Goal: Task Accomplishment & Management: Complete application form

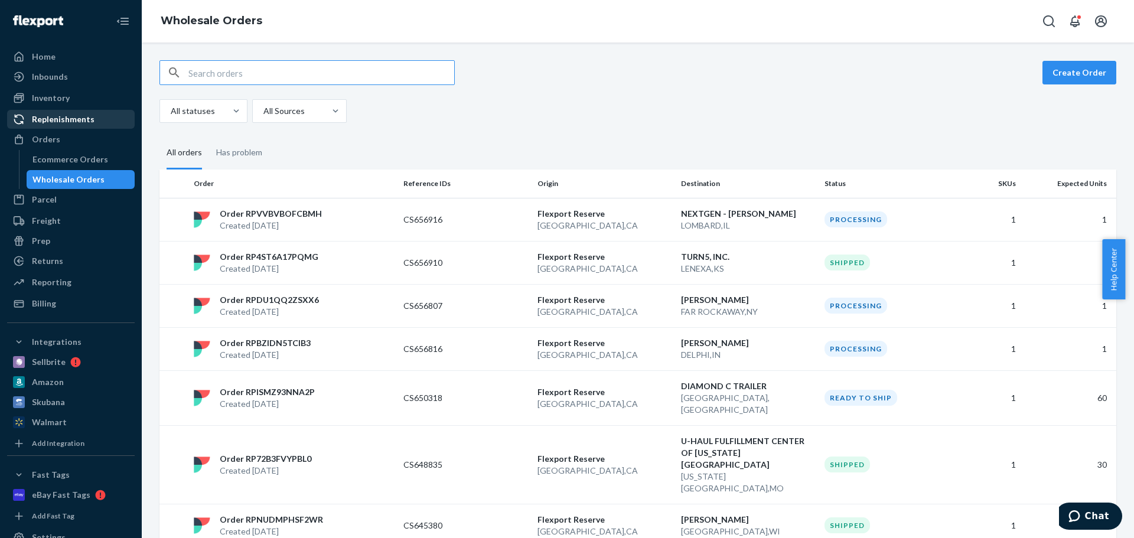
click at [59, 123] on div "Replenishments" at bounding box center [63, 119] width 63 height 12
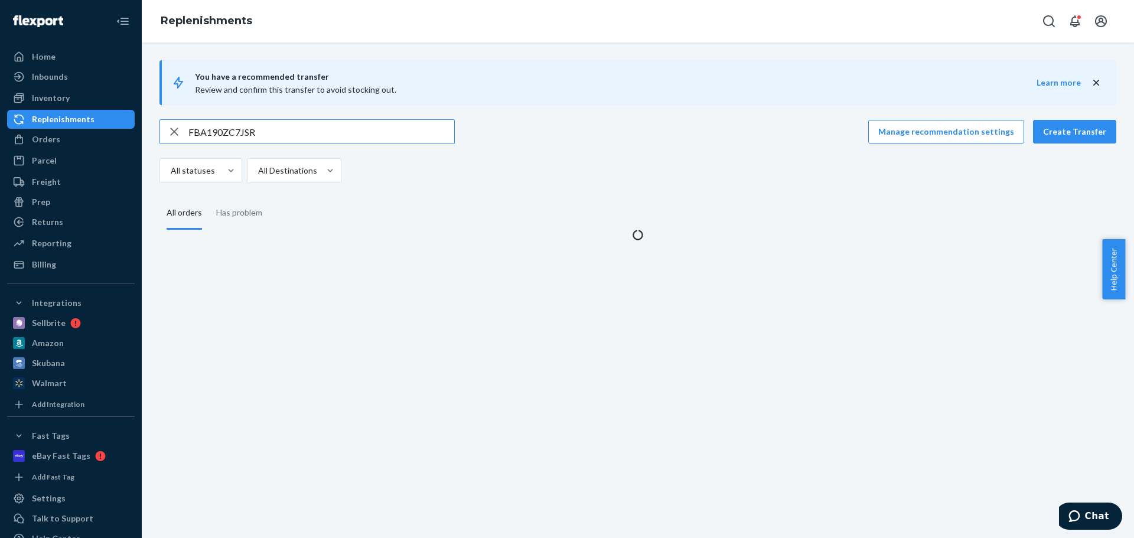
type input "FBA190ZC7JSR"
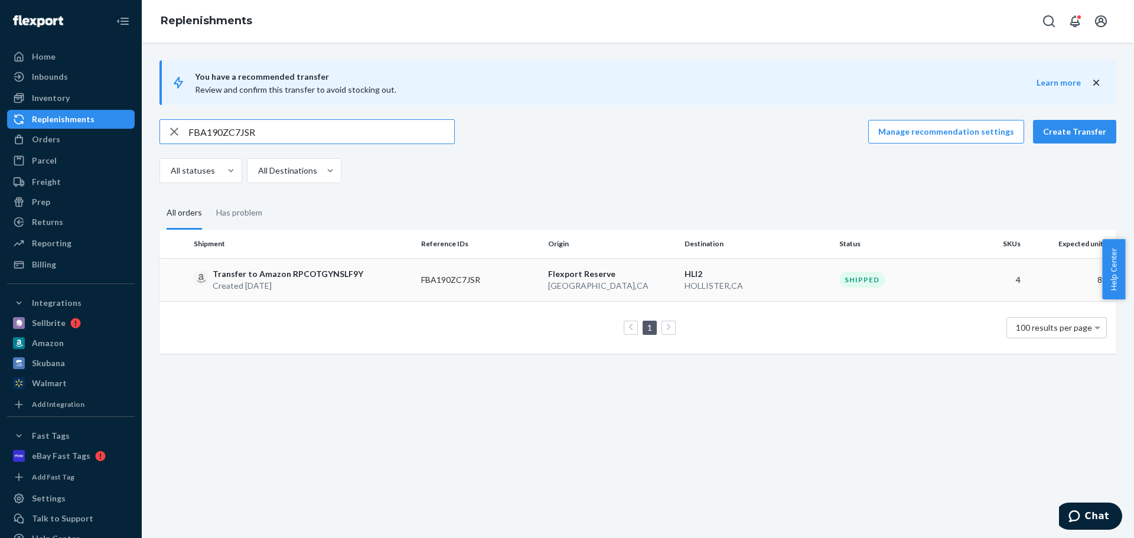
click at [350, 270] on p "Transfer to Amazon RPCOTGYNSLF9Y" at bounding box center [288, 274] width 151 height 12
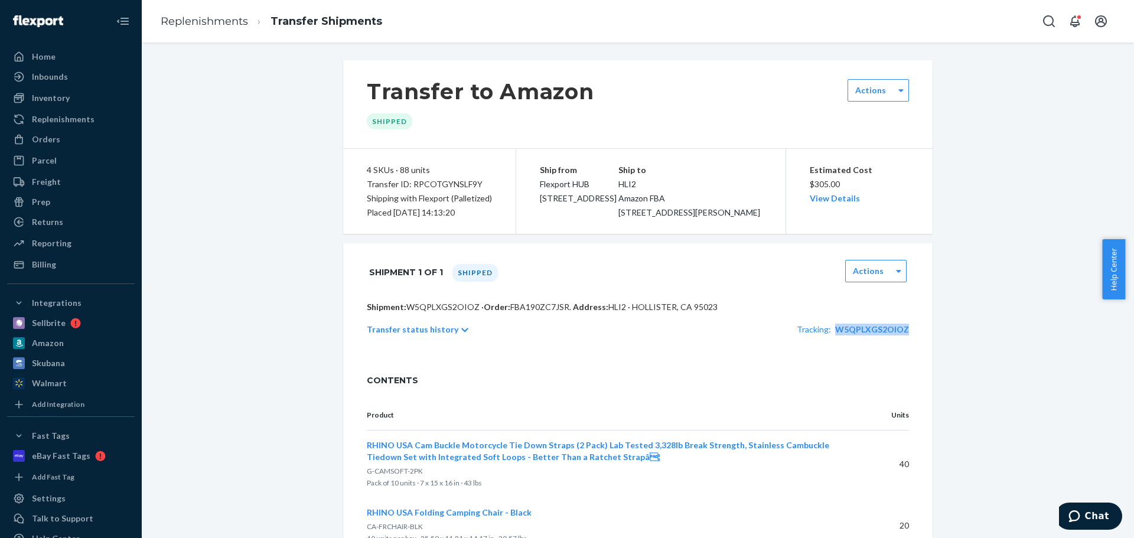
copy span "W5QPLXGS2OIOZ"
drag, startPoint x: 909, startPoint y: 348, endPoint x: 837, endPoint y: 353, distance: 72.2
click at [837, 353] on div "Shipment: W5QPLXGS2OIOZ · Order: FBA190ZC7JSR . Address: HLI2 · HOLLISTER, CA 9…" at bounding box center [637, 330] width 589 height 59
click at [810, 360] on div "Shipment: W5QPLXGS2OIOZ · Order: FBA190ZC7JSR . Address: HLI2 · HOLLISTER, CA 9…" at bounding box center [637, 330] width 589 height 59
click at [203, 22] on link "Replenishments" at bounding box center [204, 21] width 87 height 13
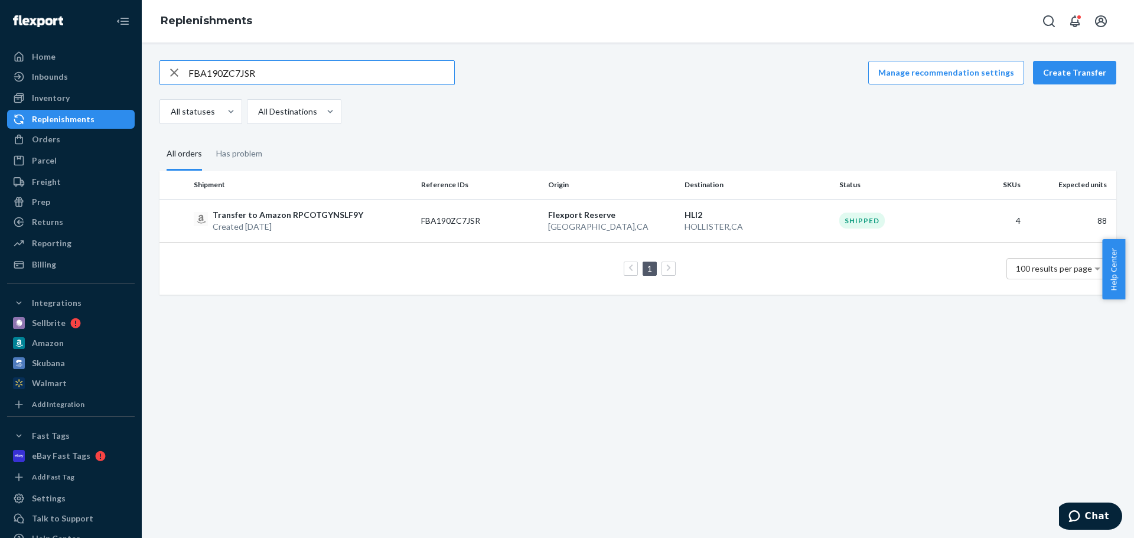
click at [172, 74] on icon "button" at bounding box center [174, 73] width 14 height 24
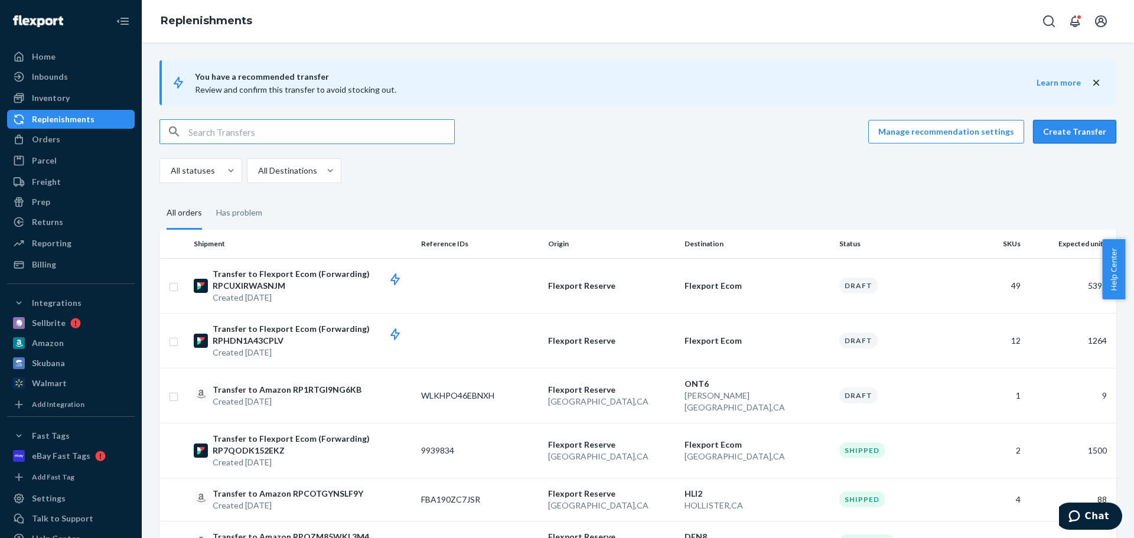
click at [1058, 129] on button "Create Transfer" at bounding box center [1074, 132] width 83 height 24
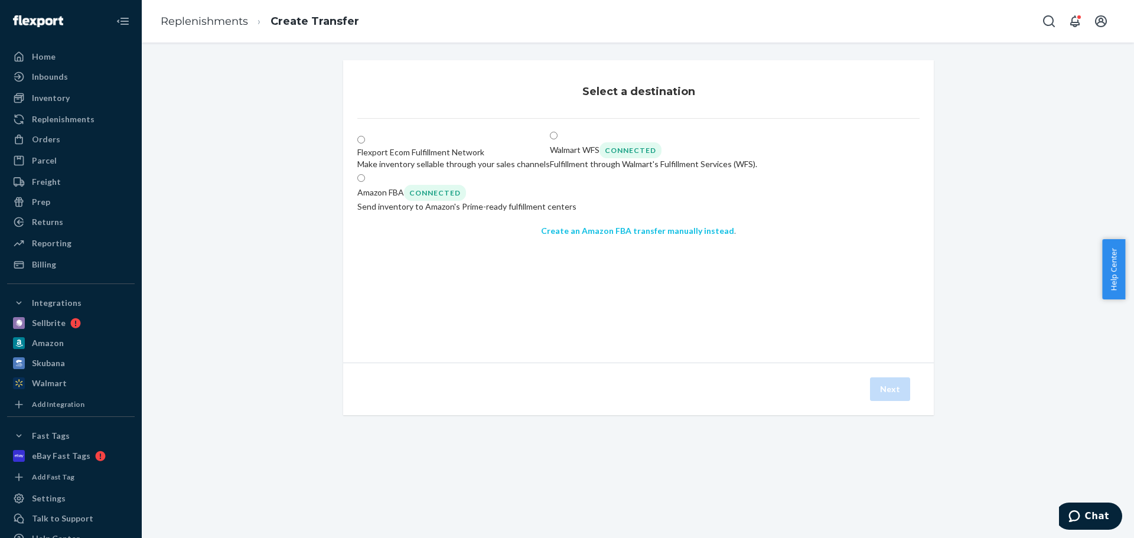
click at [577, 236] on link "Create an Amazon FBA transfer manually instead" at bounding box center [637, 231] width 193 height 10
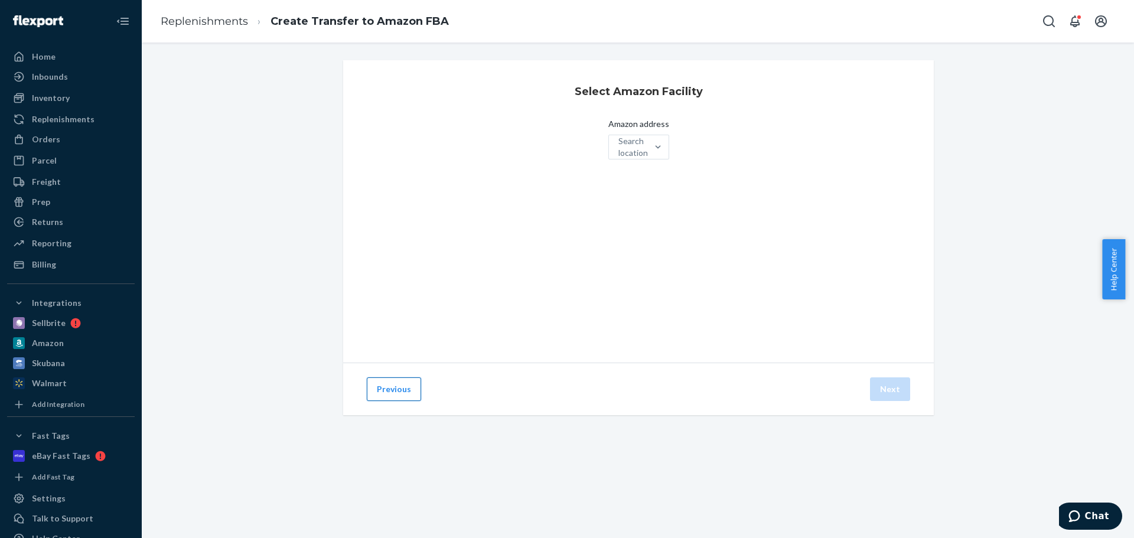
click at [385, 386] on button "Previous" at bounding box center [394, 389] width 54 height 24
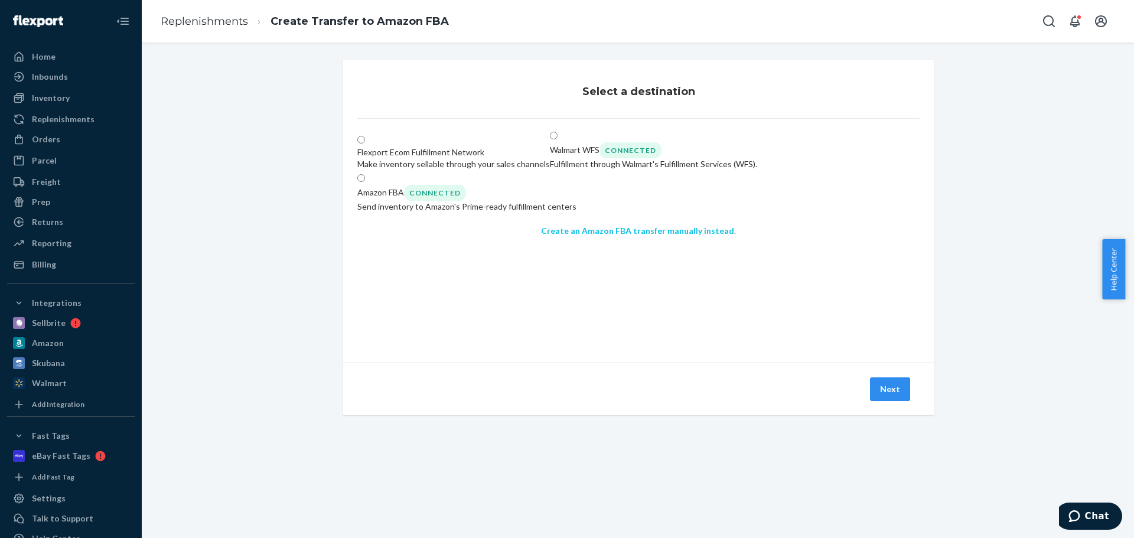
click at [564, 236] on link "Create an Amazon FBA transfer manually instead" at bounding box center [637, 231] width 193 height 10
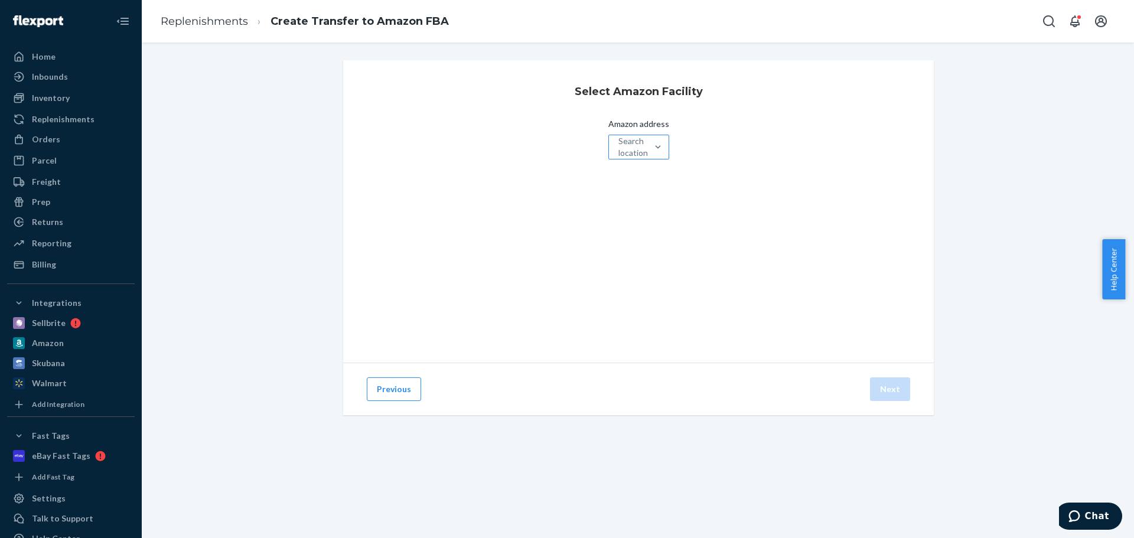
click at [609, 149] on div "Search locations" at bounding box center [628, 147] width 38 height 24
click at [618, 149] on input "Amazon address Search locations" at bounding box center [618, 147] width 1 height 12
paste input "SCK8"
type input "SCK8"
click at [609, 148] on div "Search locations" at bounding box center [628, 147] width 38 height 24
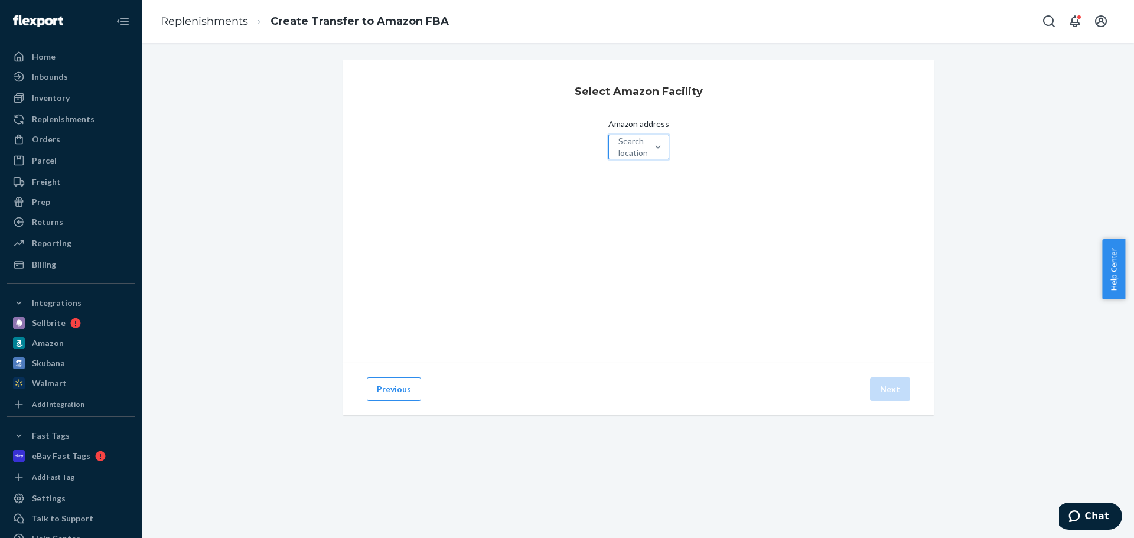
click at [618, 148] on input "Amazon address 0 results available. Select is focused ,type to refine list, pre…" at bounding box center [618, 147] width 1 height 12
paste input "SCK8"
type input "SCK8"
click at [613, 185] on p "[STREET_ADDRESS][PERSON_NAME]" at bounding box center [651, 191] width 77 height 24
click at [616, 153] on input "SCK8" at bounding box center [627, 147] width 23 height 12
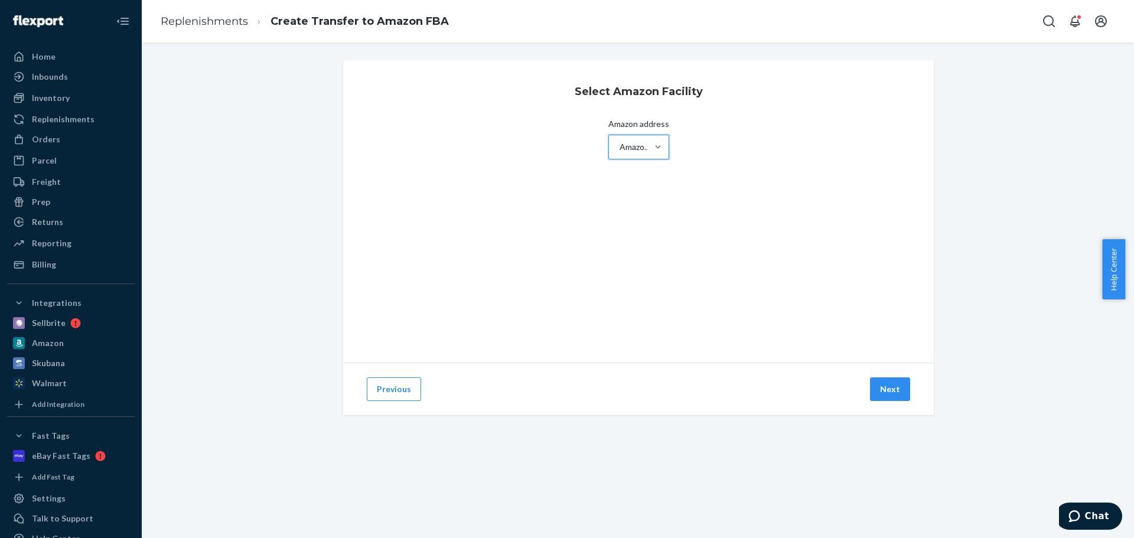
click at [677, 308] on div "Select Amazon Facility Amazon address option Amazon SCK8 - [STREET_ADDRESS][PER…" at bounding box center [638, 211] width 590 height 302
click at [890, 395] on button "Next" at bounding box center [890, 389] width 40 height 24
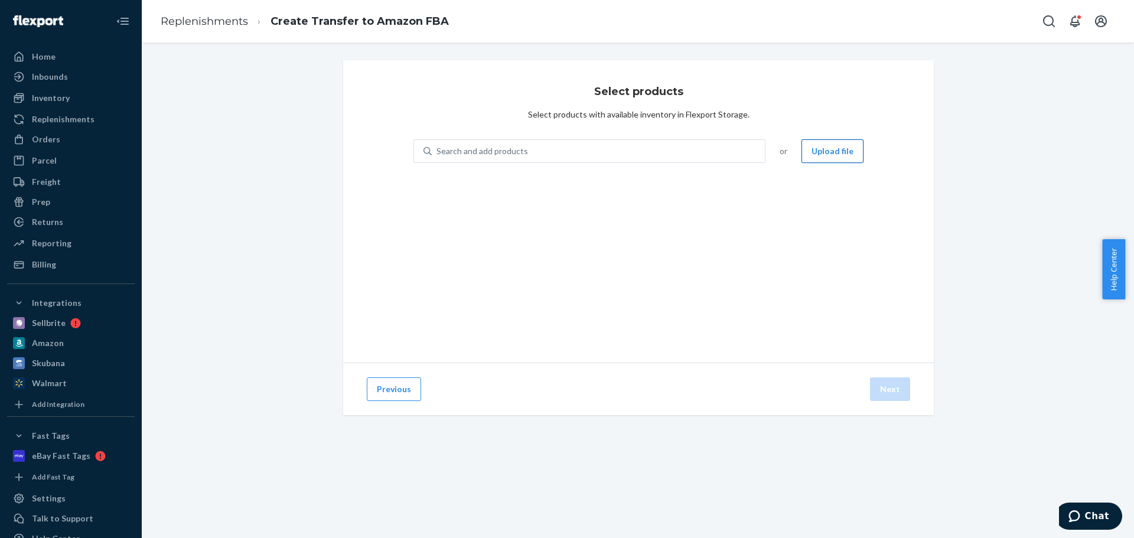
click at [834, 159] on button "Upload file" at bounding box center [832, 151] width 62 height 24
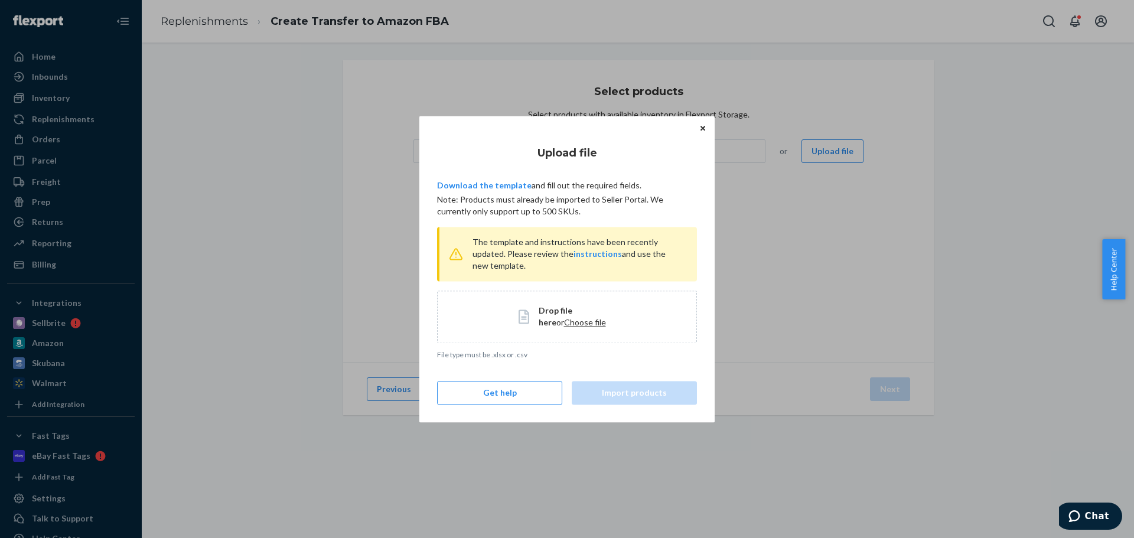
click at [419, 173] on div "Upload file Download the template and fill out the required fields. Note: Produ…" at bounding box center [567, 269] width 1134 height 538
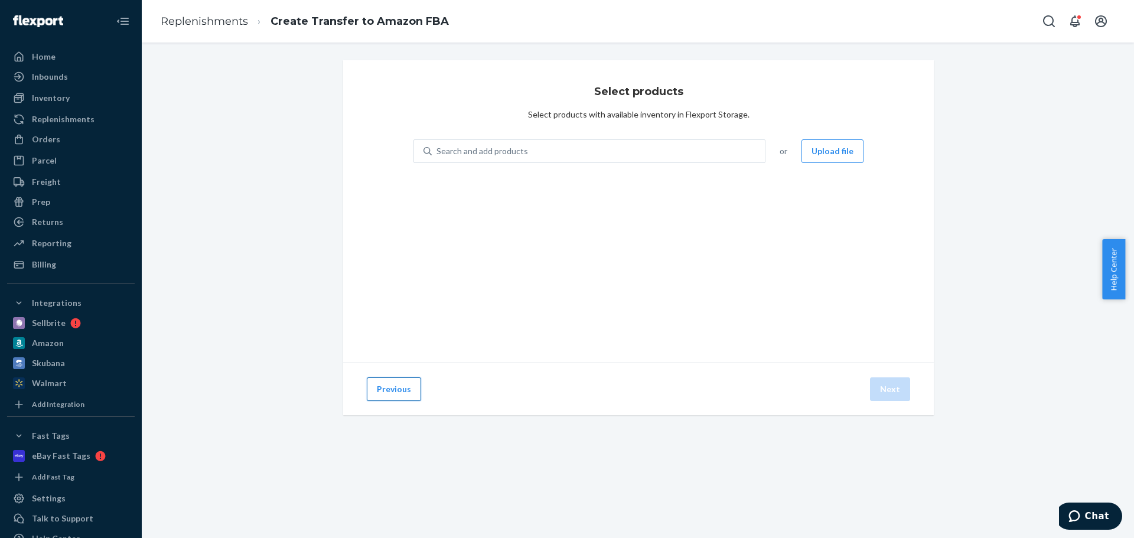
click at [398, 392] on button "Previous" at bounding box center [394, 389] width 54 height 24
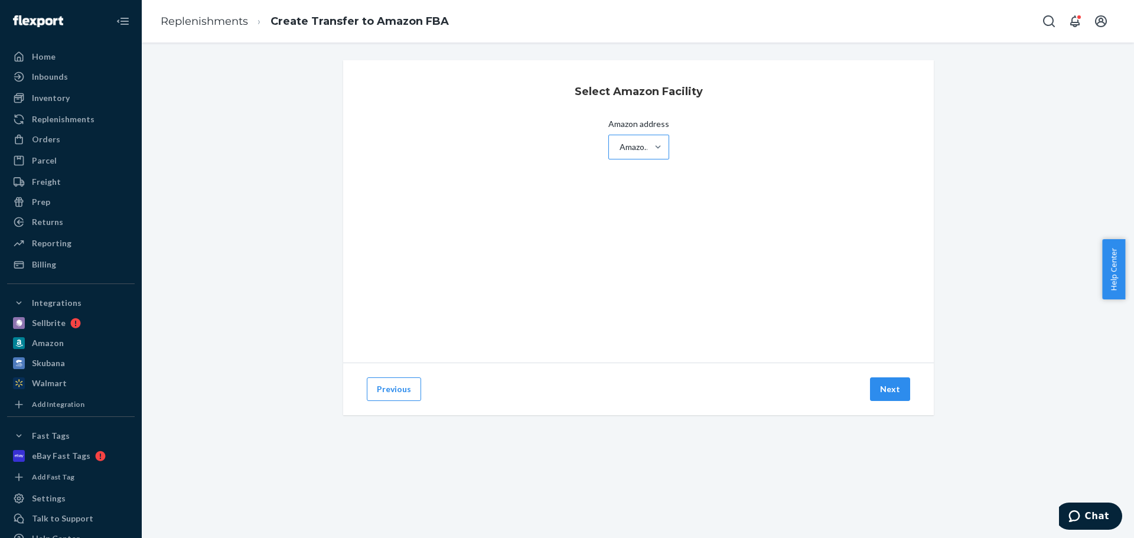
click at [609, 138] on div "Amazon SCK8 - [STREET_ADDRESS][PERSON_NAME]" at bounding box center [628, 147] width 38 height 24
click at [618, 141] on input "Amazon address Amazon SCK8 - [STREET_ADDRESS][PERSON_NAME]" at bounding box center [618, 147] width 1 height 12
drag, startPoint x: 453, startPoint y: 148, endPoint x: 466, endPoint y: 150, distance: 13.2
click at [619, 150] on div "Amazon SCK8 - [STREET_ADDRESS][PERSON_NAME]" at bounding box center [636, 147] width 34 height 12
click at [618, 150] on input "Amazon address 0 results available. Select is focused ,type to refine list, pre…" at bounding box center [618, 147] width 1 height 12
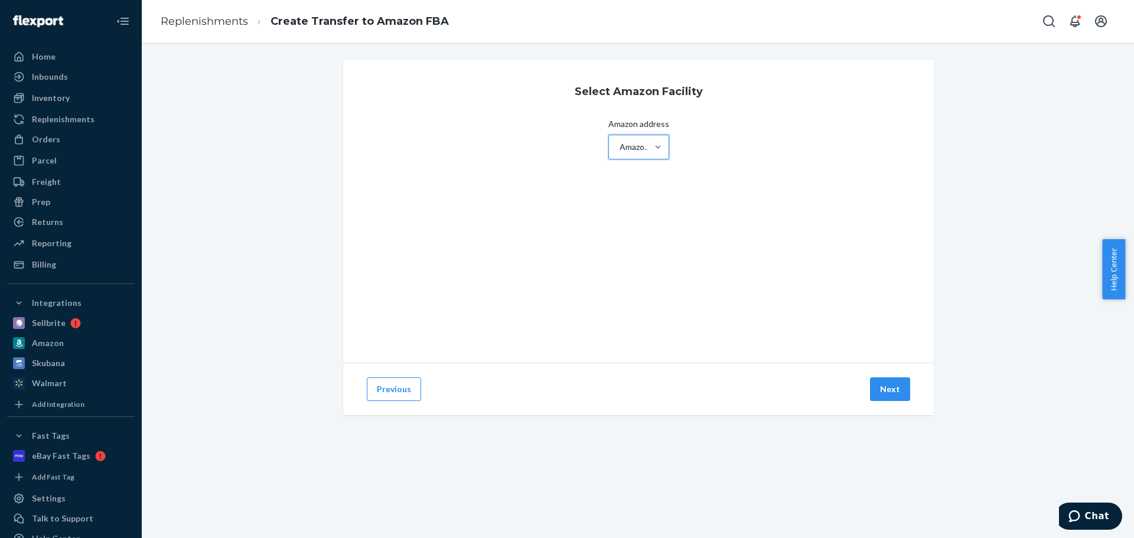
click at [529, 249] on div "Select Amazon Facility Amazon address 0 results available. Select is focused ,t…" at bounding box center [638, 211] width 590 height 302
click at [895, 389] on button "Next" at bounding box center [890, 389] width 40 height 24
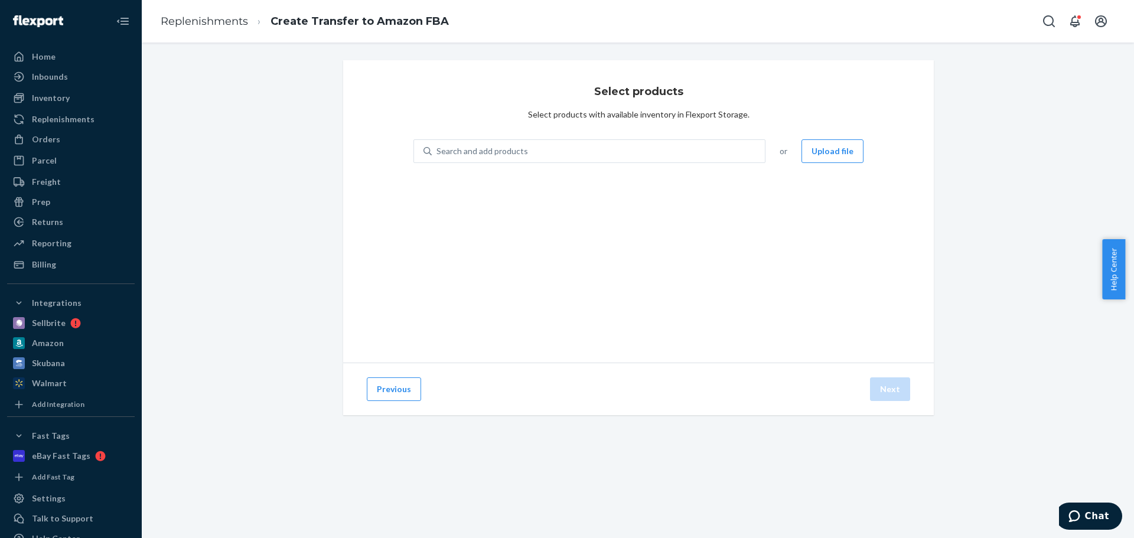
click at [828, 148] on button "Upload file" at bounding box center [832, 151] width 62 height 24
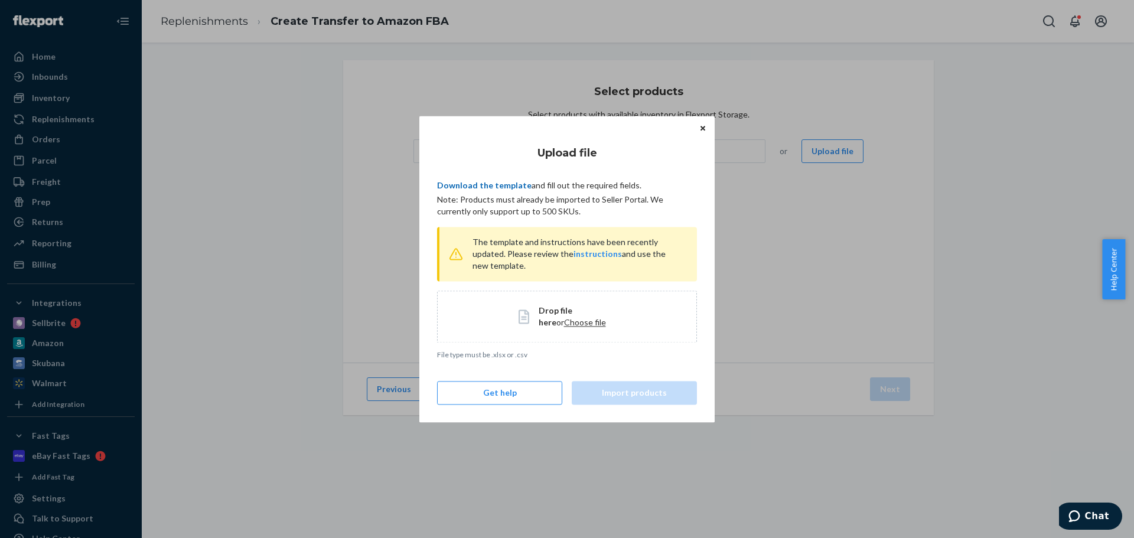
click at [513, 185] on link "Download the template" at bounding box center [484, 185] width 94 height 10
click at [564, 325] on span "Choose file" at bounding box center [585, 322] width 42 height 10
click at [631, 396] on button "Import products" at bounding box center [634, 393] width 125 height 24
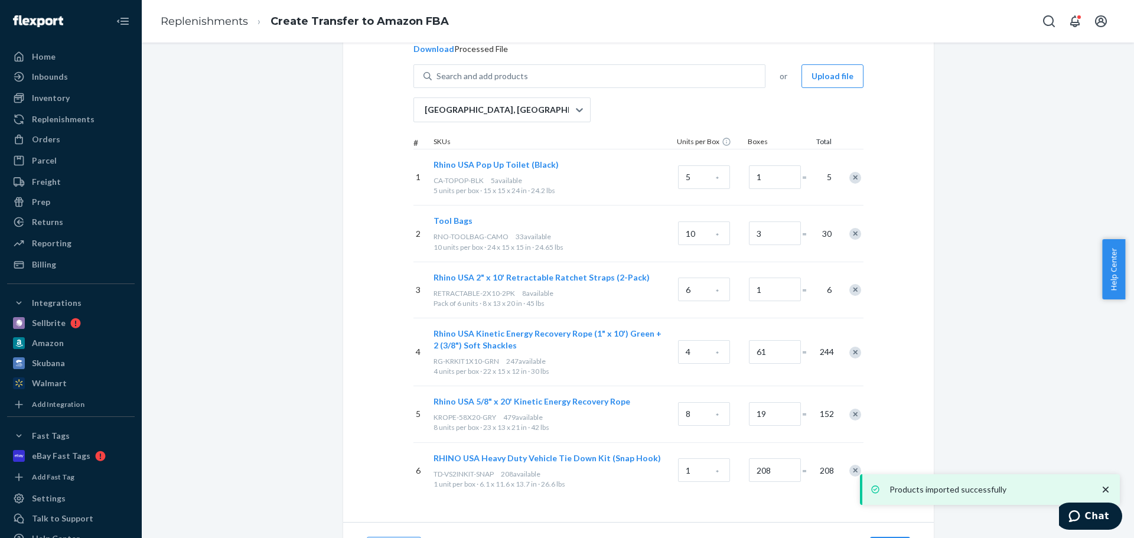
scroll to position [161, 0]
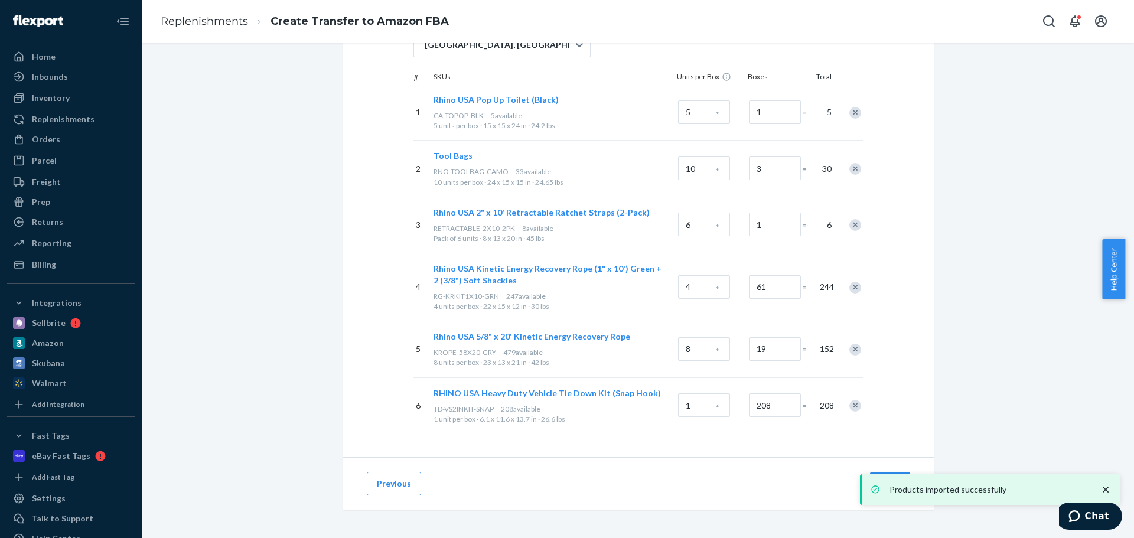
click at [1103, 492] on icon "close toast" at bounding box center [1105, 490] width 6 height 6
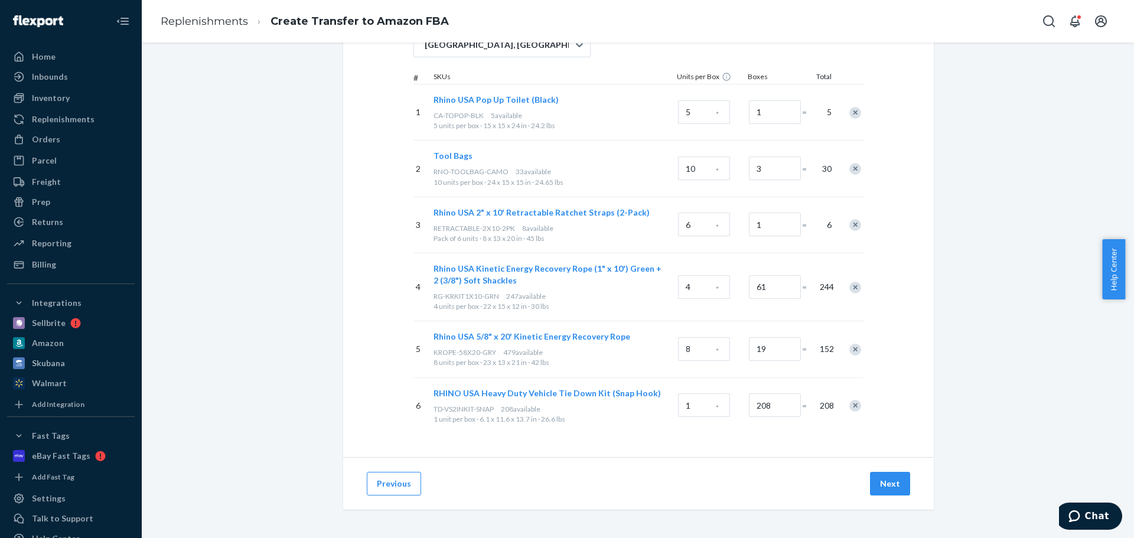
click at [902, 487] on div "Products imported successfully" at bounding box center [990, 489] width 260 height 31
click at [880, 483] on button "Next" at bounding box center [890, 484] width 40 height 24
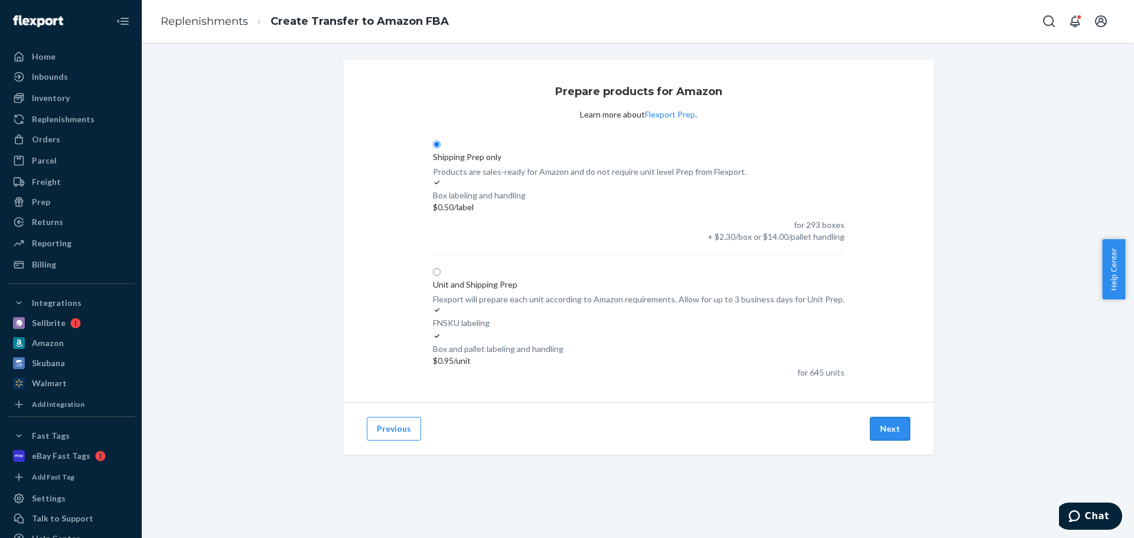
click at [887, 417] on button "Next" at bounding box center [890, 429] width 40 height 24
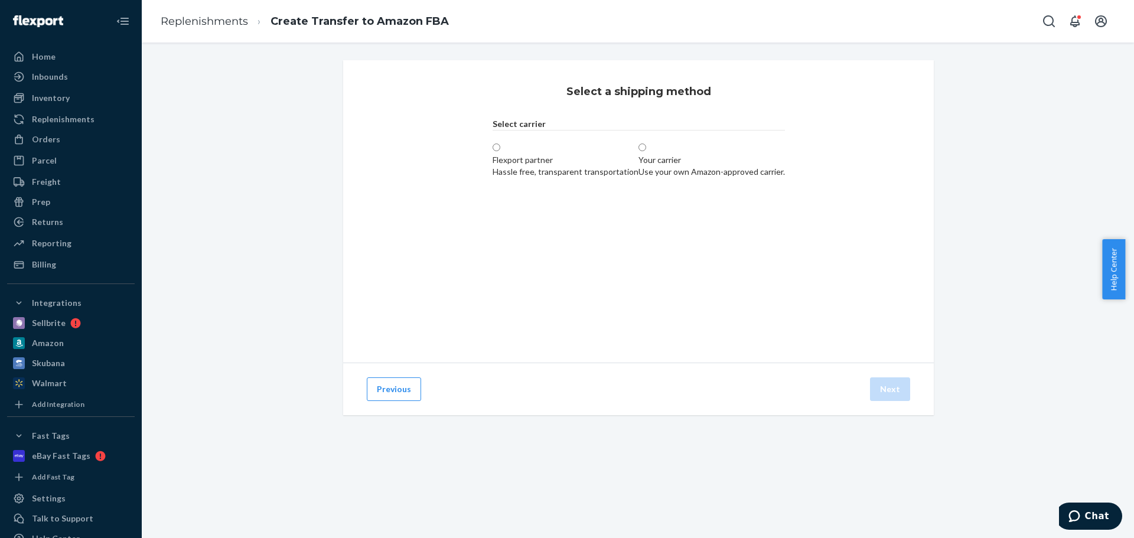
click at [511, 178] on label "Flexport partner Hassle free, transparent transportation" at bounding box center [565, 159] width 146 height 35
click at [500, 151] on input "Flexport partner Hassle free, transparent transportation" at bounding box center [496, 147] width 8 height 8
radio input "true"
click at [593, 244] on button "Retry" at bounding box center [608, 236] width 30 height 15
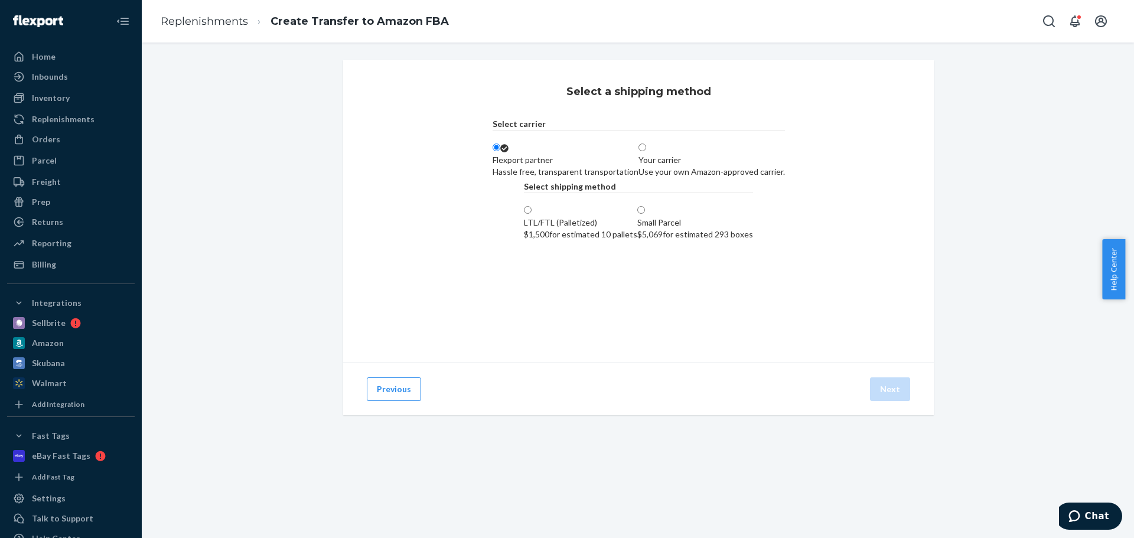
click at [524, 240] on div "$1,500 for estimated 10 pallets" at bounding box center [580, 235] width 113 height 12
click at [524, 214] on input "LTL/FTL (Palletized) $1,500 for estimated 10 pallets" at bounding box center [528, 210] width 8 height 8
radio input "true"
click at [892, 392] on button "Next" at bounding box center [890, 389] width 40 height 24
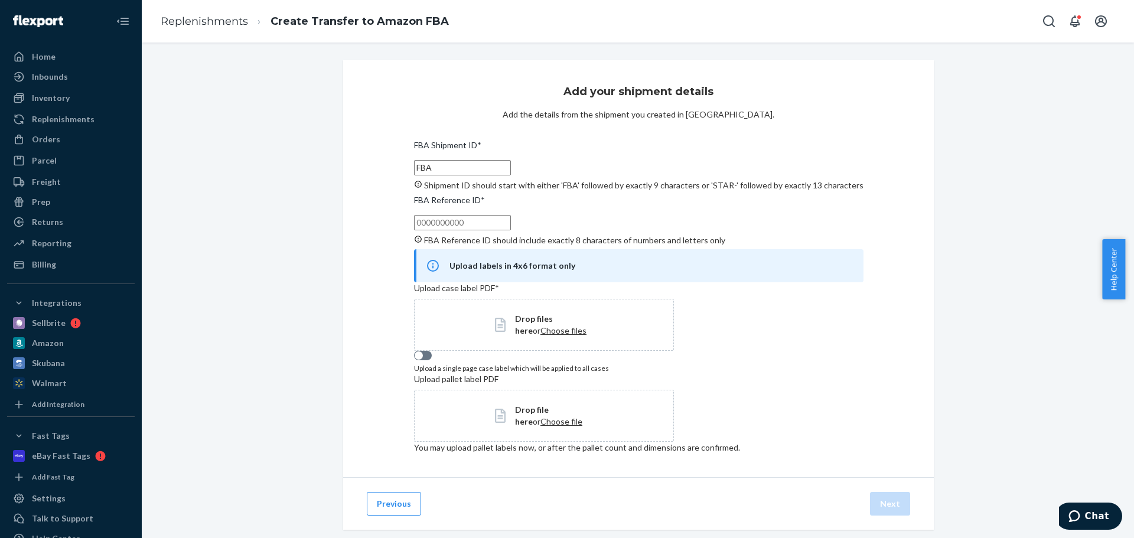
click at [511, 230] on input "FBA Reference ID * FBA Reference ID should include exactly 8 characters of numb…" at bounding box center [462, 222] width 97 height 15
paste input "13KEQAAN"
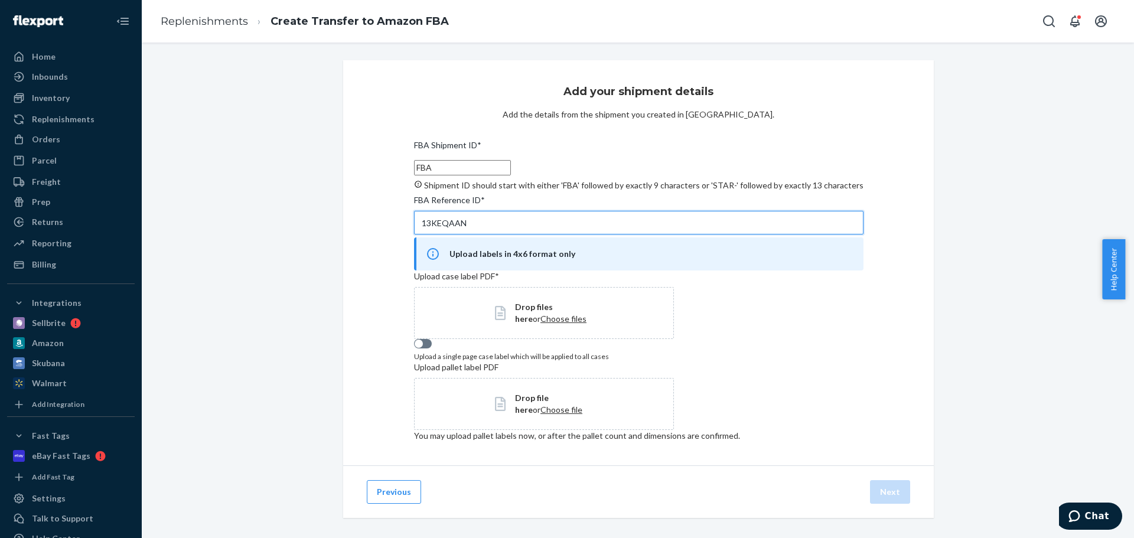
type input "13KEQAAN"
drag, startPoint x: 511, startPoint y: 219, endPoint x: 586, endPoint y: 219, distance: 74.4
click at [586, 219] on div "Add your shipment details Add the details from the shipment you created in Sell…" at bounding box center [638, 262] width 590 height 405
click at [511, 162] on input "FBA" at bounding box center [462, 167] width 97 height 15
paste input "191PNKHWB"
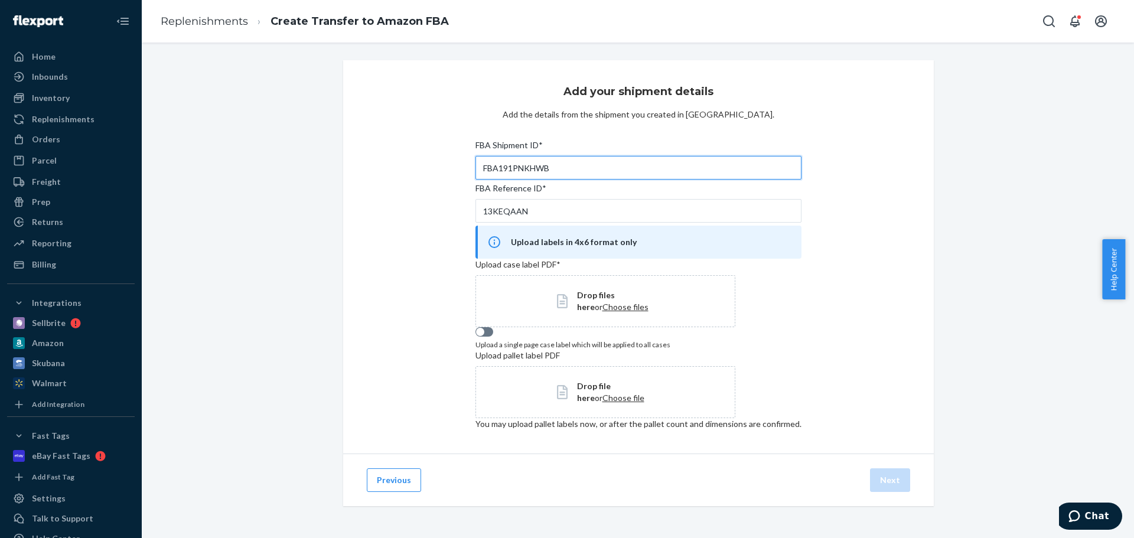
type input "FBA191PNKHWB"
click at [792, 180] on div "Add your shipment details Add the details from the shipment you created in Sell…" at bounding box center [638, 256] width 590 height 393
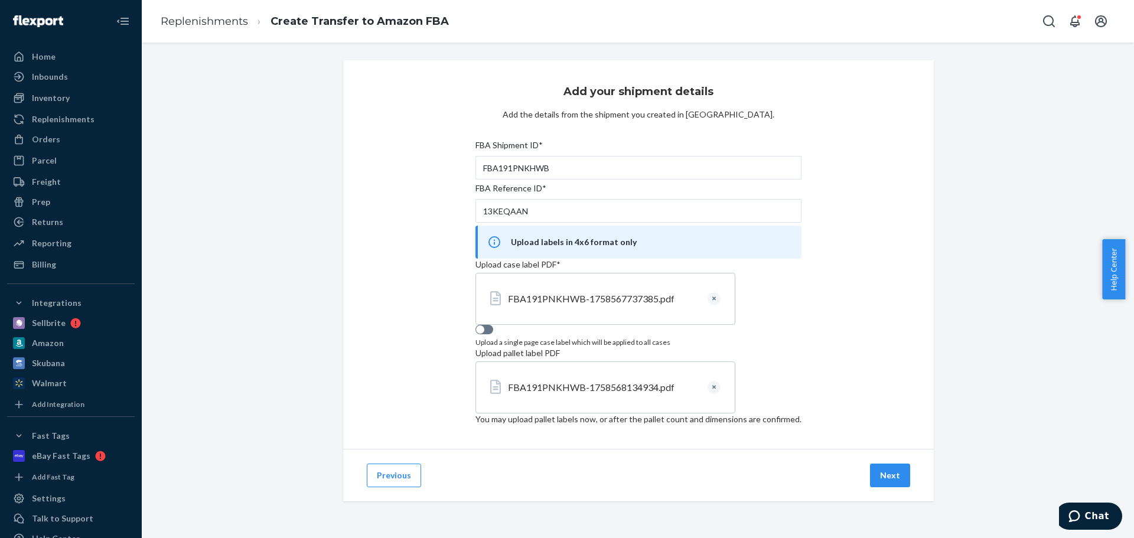
click at [823, 406] on div "Add your shipment details Add the details from the shipment you created in Sell…" at bounding box center [638, 254] width 590 height 389
click at [872, 476] on button "Next" at bounding box center [890, 476] width 40 height 24
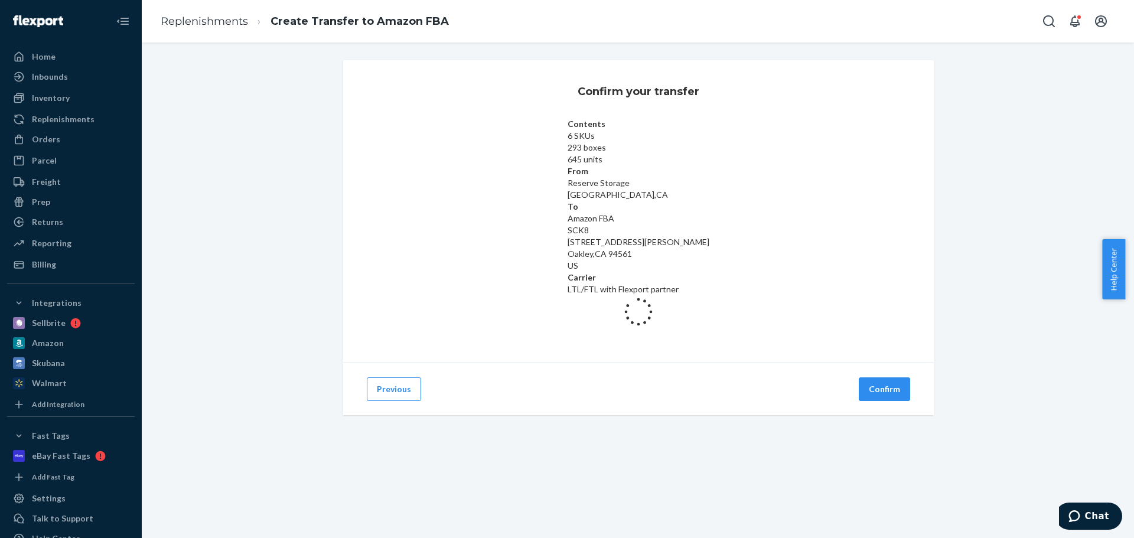
scroll to position [0, 0]
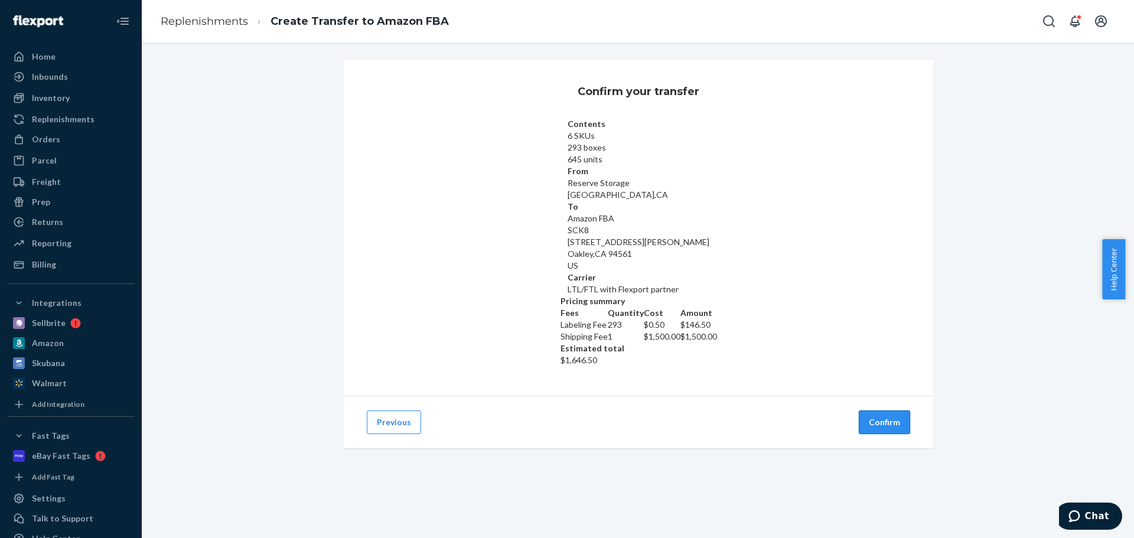
click at [872, 410] on button "Confirm" at bounding box center [884, 422] width 51 height 24
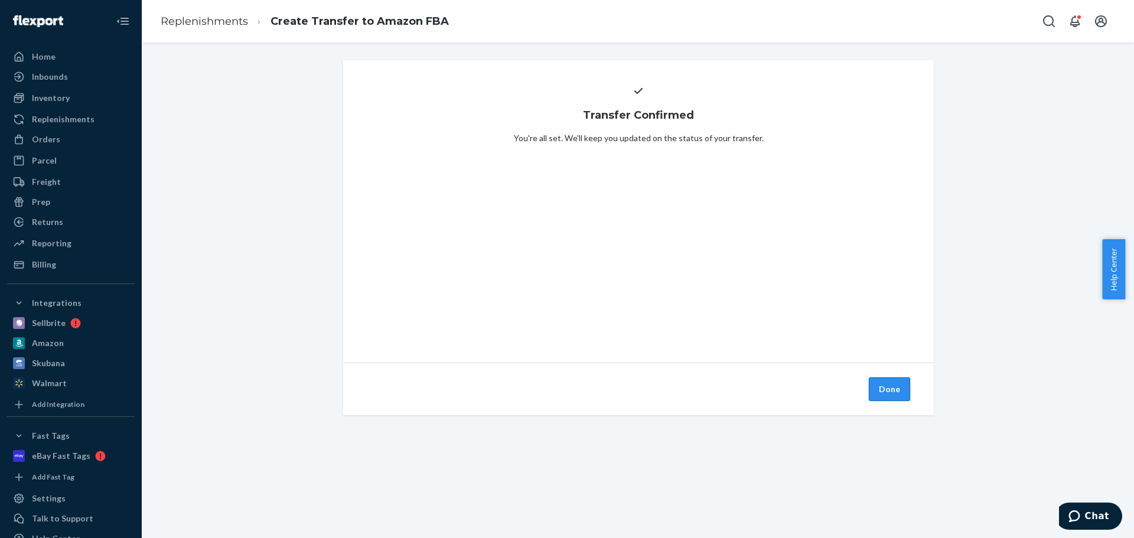
click at [870, 394] on button "Done" at bounding box center [889, 389] width 41 height 24
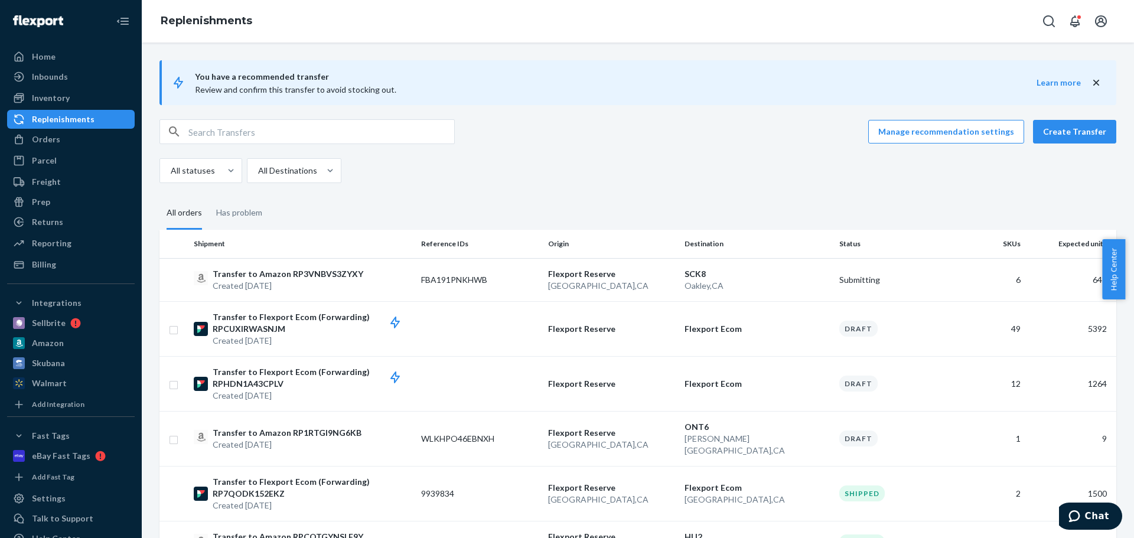
click at [517, 164] on div "All statuses All Destinations" at bounding box center [633, 170] width 948 height 25
click at [1043, 141] on button "Create Transfer" at bounding box center [1074, 132] width 83 height 24
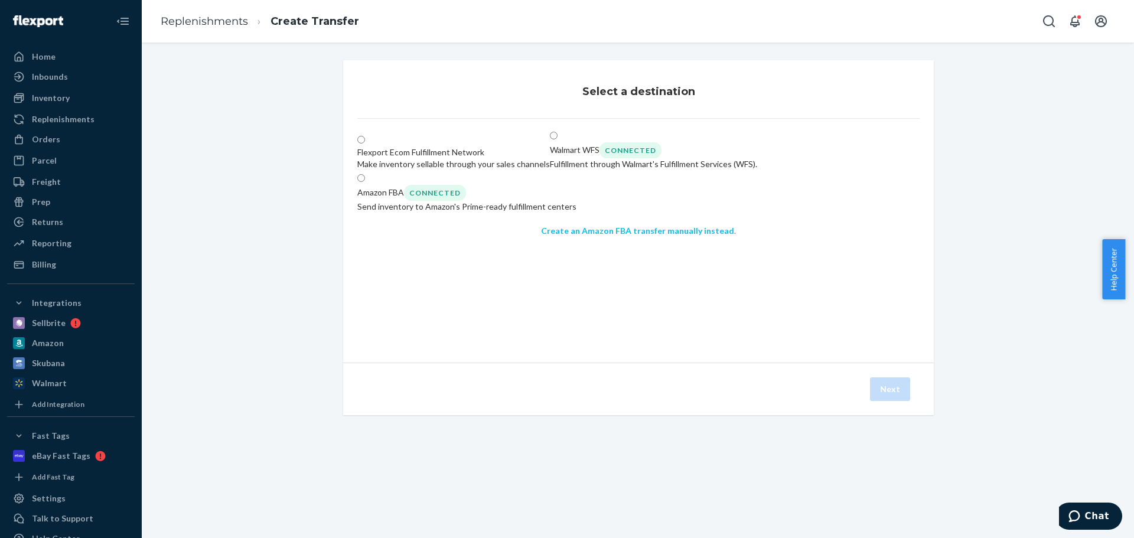
click at [650, 236] on link "Create an Amazon FBA transfer manually instead" at bounding box center [637, 231] width 193 height 10
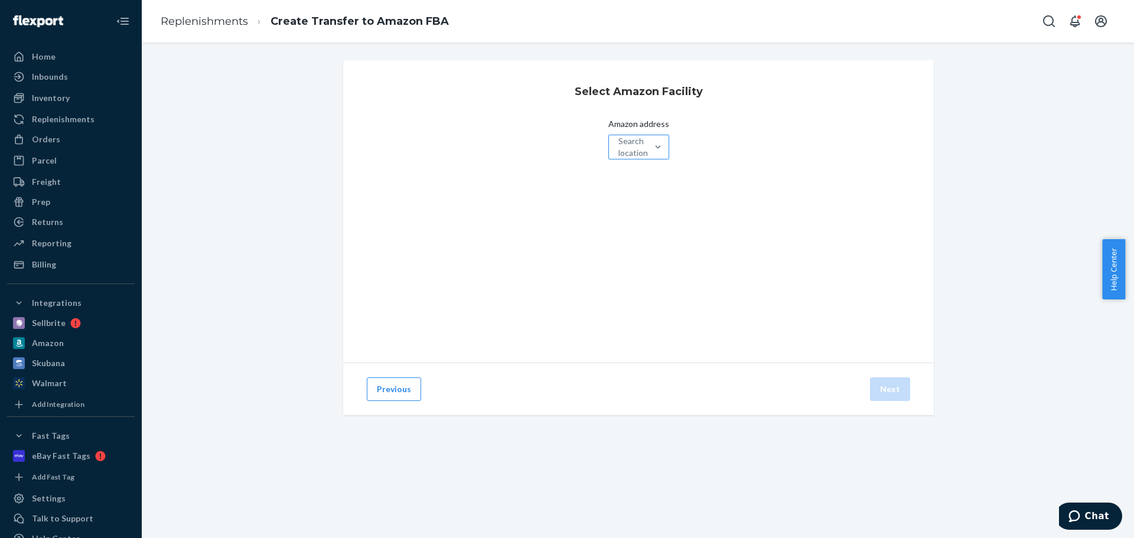
click at [609, 142] on div "Search locations" at bounding box center [628, 147] width 38 height 24
click at [618, 142] on input "Amazon address Search locations" at bounding box center [618, 147] width 1 height 12
paste input "POC2"
type input "POC2"
click at [606, 147] on div "POC2" at bounding box center [628, 147] width 44 height 24
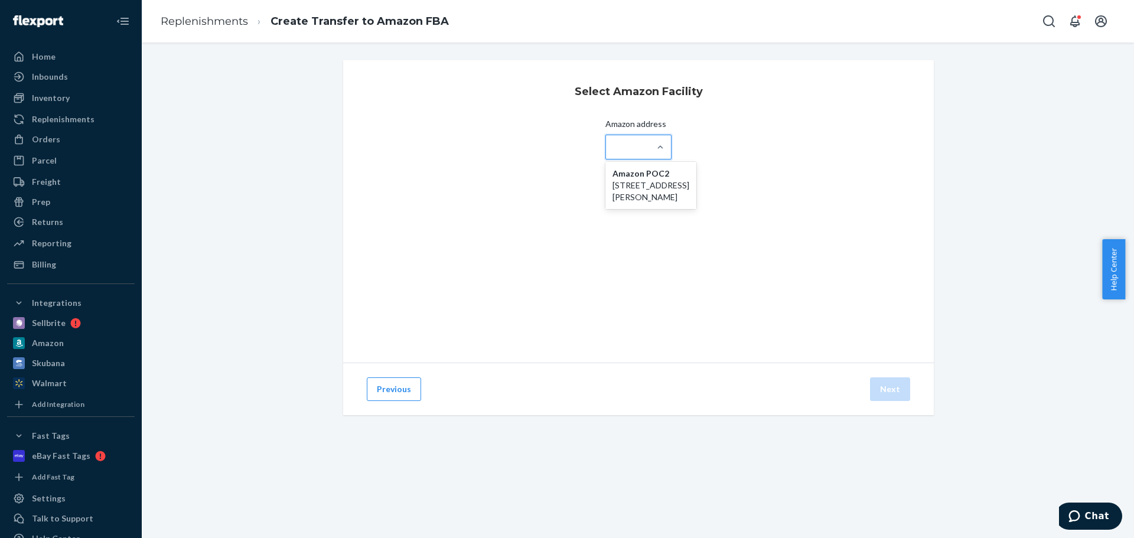
click at [615, 147] on input "Amazon address option Amazon [STREET_ADDRESS][PERSON_NAME] focused, 1165 of 116…" at bounding box center [627, 147] width 25 height 12
paste input "POC2"
type input "POC2"
click at [612, 182] on p "[STREET_ADDRESS][PERSON_NAME]" at bounding box center [650, 191] width 77 height 24
click at [615, 153] on input "POC2" at bounding box center [627, 147] width 25 height 12
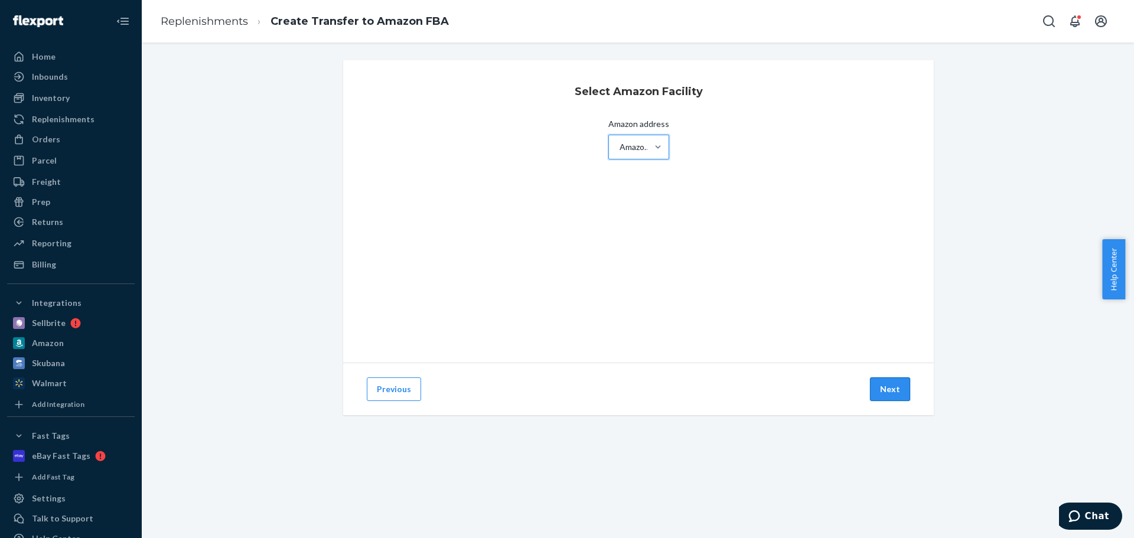
click at [890, 381] on button "Next" at bounding box center [890, 389] width 40 height 24
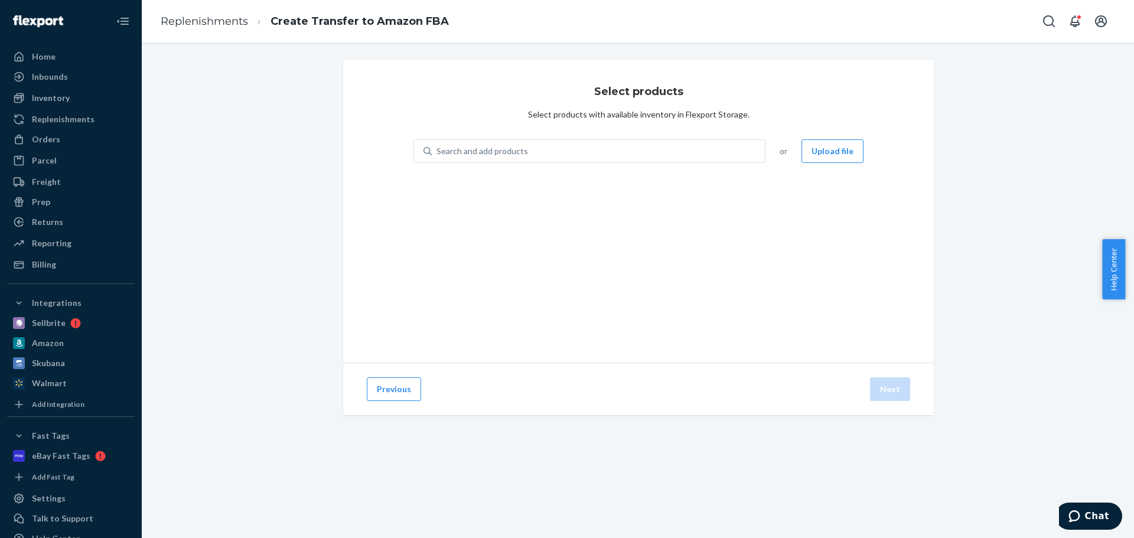
drag, startPoint x: 527, startPoint y: 227, endPoint x: 534, endPoint y: 231, distance: 8.5
click at [533, 228] on div "Select products Select products with available inventory in Flexport Storage. S…" at bounding box center [638, 211] width 590 height 302
click at [816, 146] on button "Upload file" at bounding box center [832, 151] width 62 height 24
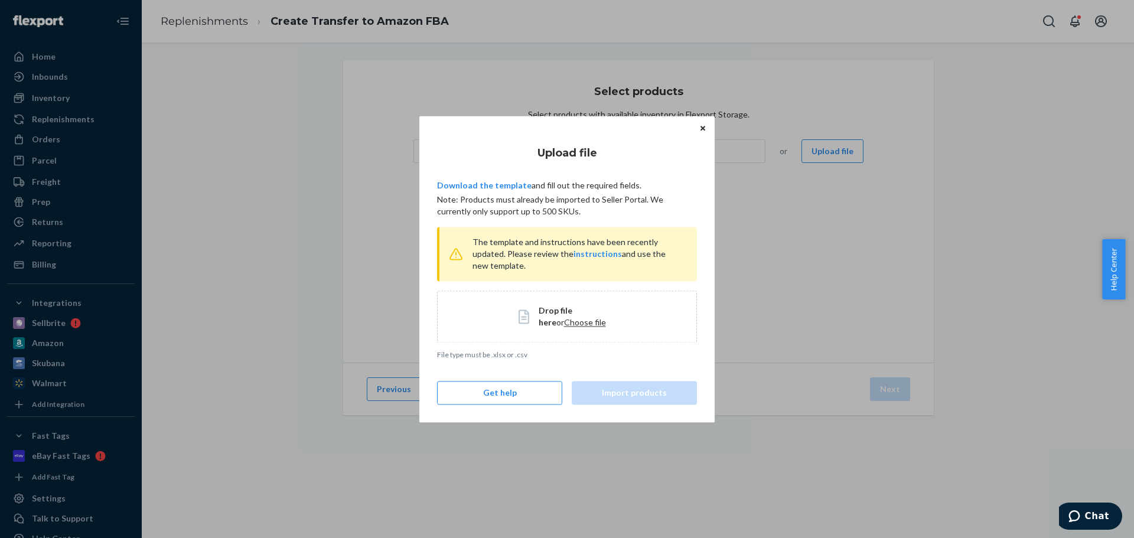
click at [564, 323] on span "Choose file" at bounding box center [585, 322] width 42 height 10
click at [606, 397] on button "Import products" at bounding box center [634, 393] width 125 height 24
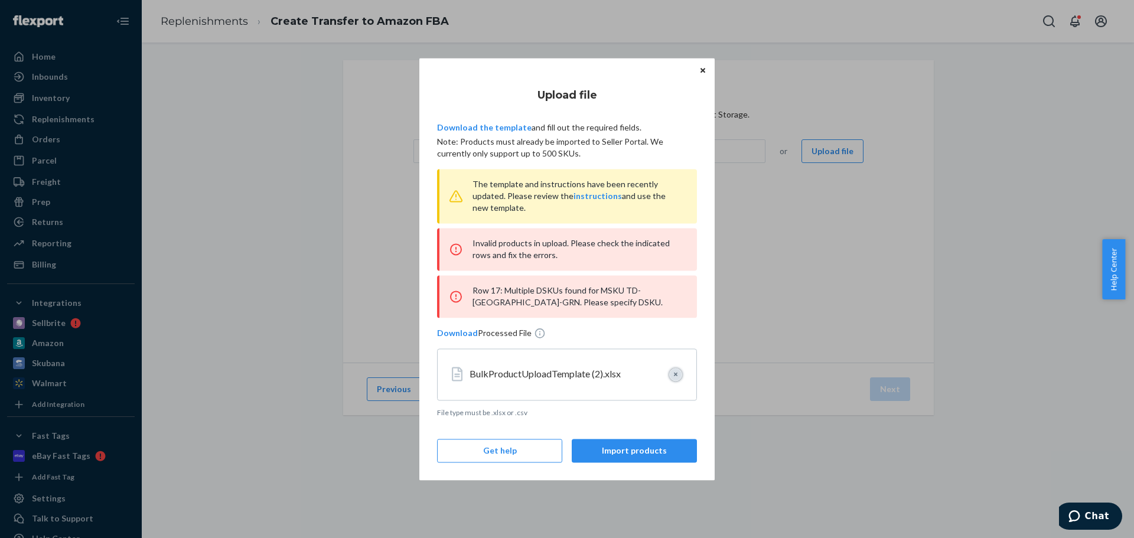
click at [678, 375] on button "Clear" at bounding box center [675, 374] width 13 height 13
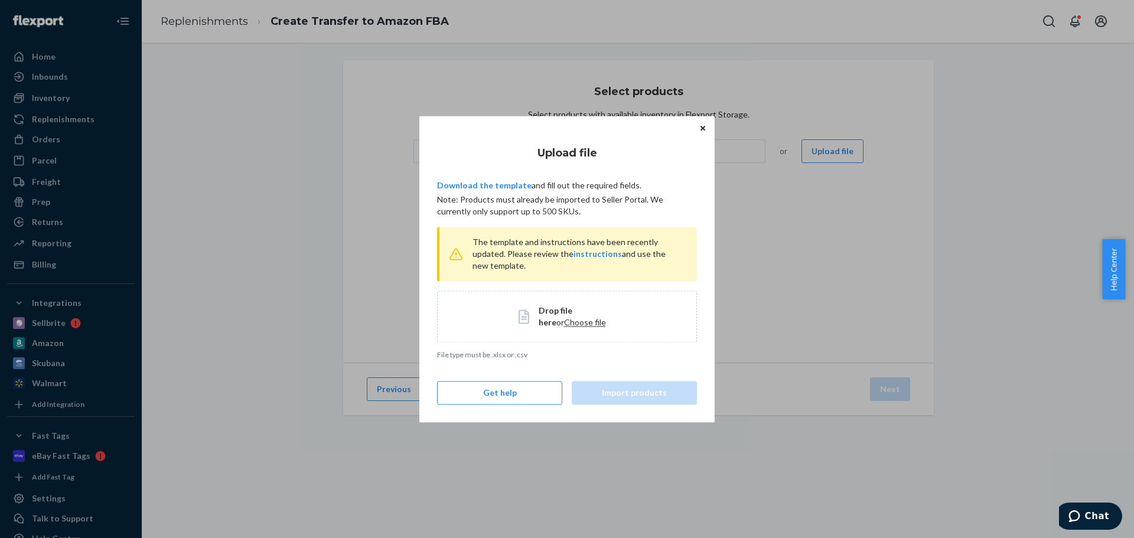
click at [564, 327] on span "Choose file" at bounding box center [585, 322] width 42 height 10
click at [598, 386] on button "Import products" at bounding box center [634, 393] width 125 height 24
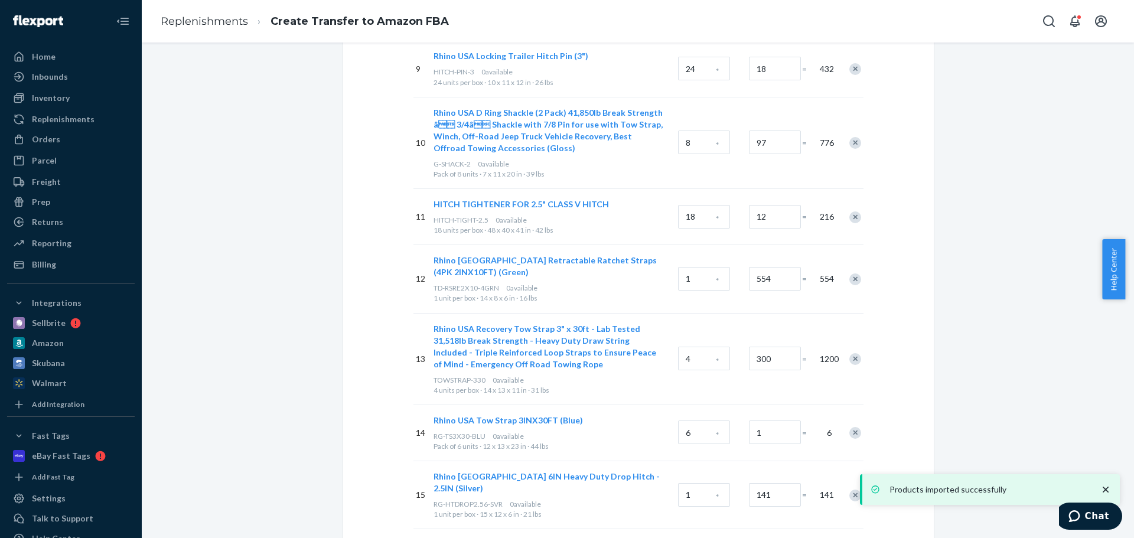
scroll to position [768, 0]
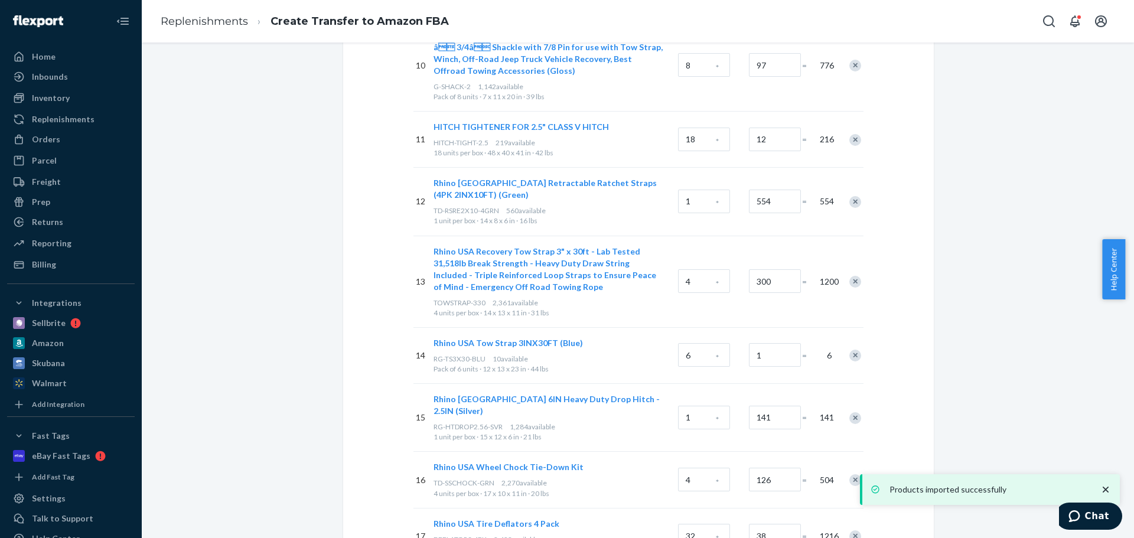
click at [1107, 489] on icon "close toast" at bounding box center [1105, 490] width 12 height 12
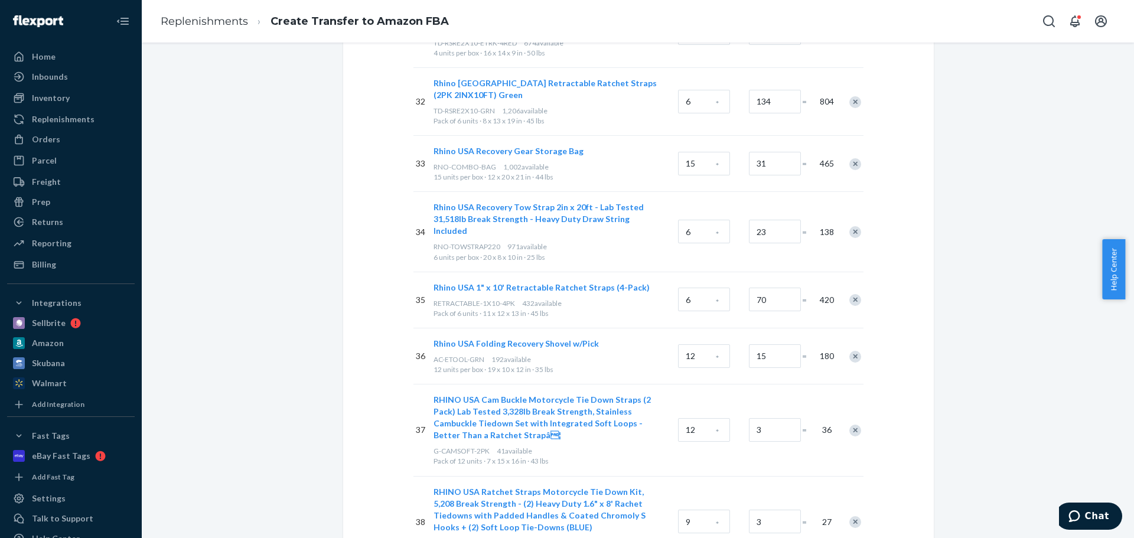
scroll to position [2280, 0]
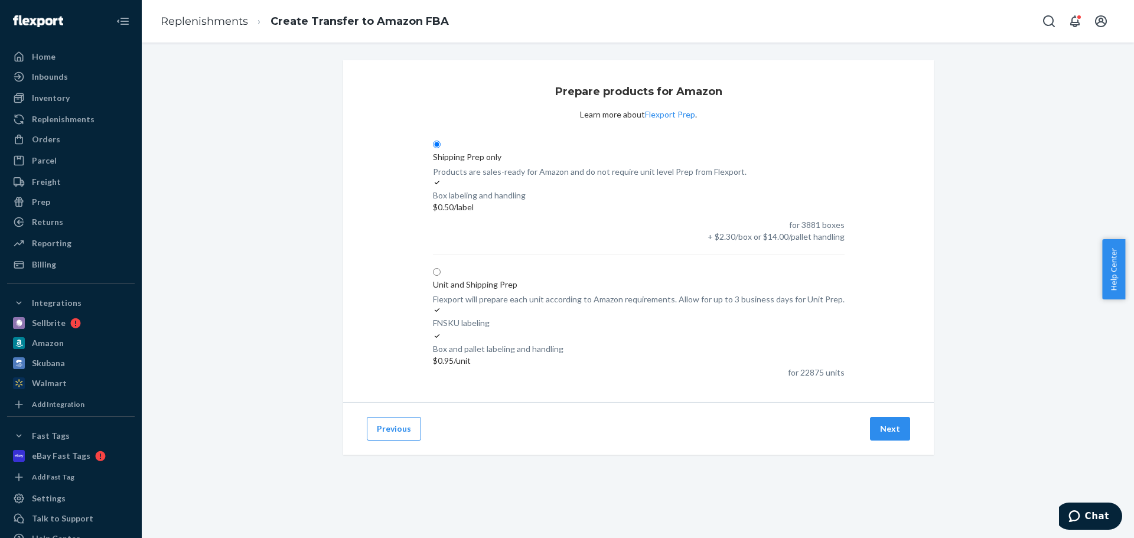
scroll to position [0, 0]
click at [902, 417] on button "Next" at bounding box center [890, 429] width 40 height 24
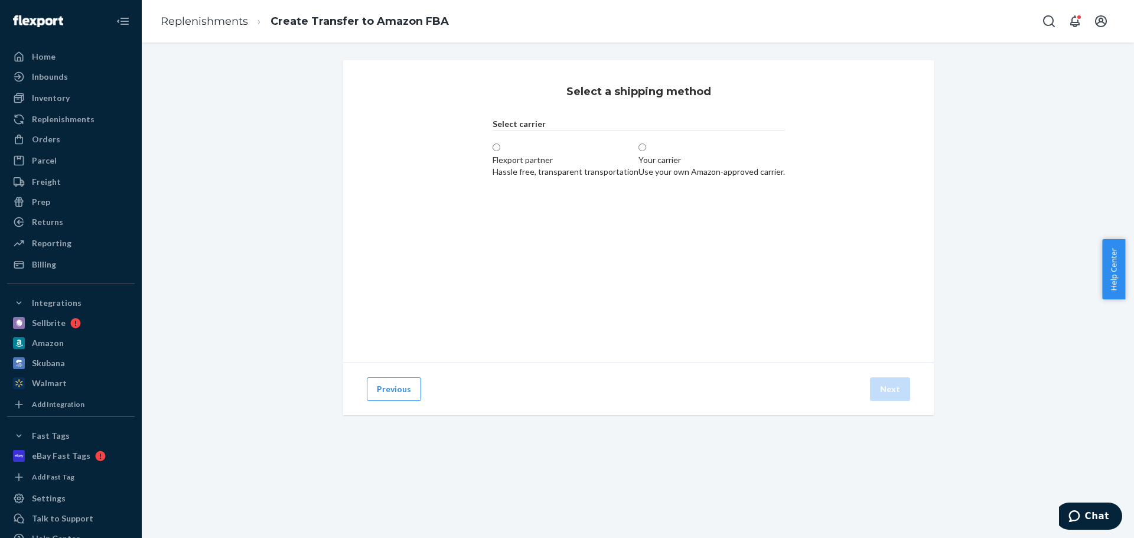
click at [492, 166] on div "Flexport partner" at bounding box center [565, 160] width 146 height 12
click at [492, 151] on input "Flexport partner Hassle free, transparent transportation" at bounding box center [496, 147] width 8 height 8
radio input "true"
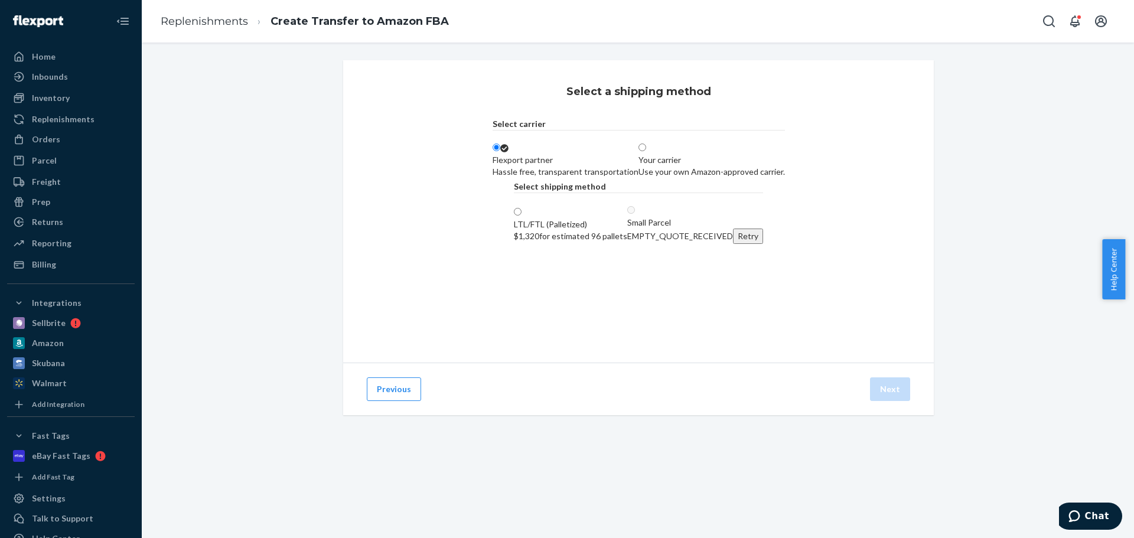
click at [514, 242] on label "LTL/FTL (Palletized) $1,320 for estimated 96 pallets" at bounding box center [570, 224] width 113 height 35
click at [514, 216] on input "LTL/FTL (Palletized) $1,320 for estimated 96 pallets" at bounding box center [518, 212] width 8 height 8
radio input "true"
click at [670, 366] on div "Previous Next" at bounding box center [638, 389] width 590 height 53
click at [874, 383] on button "Next" at bounding box center [890, 389] width 40 height 24
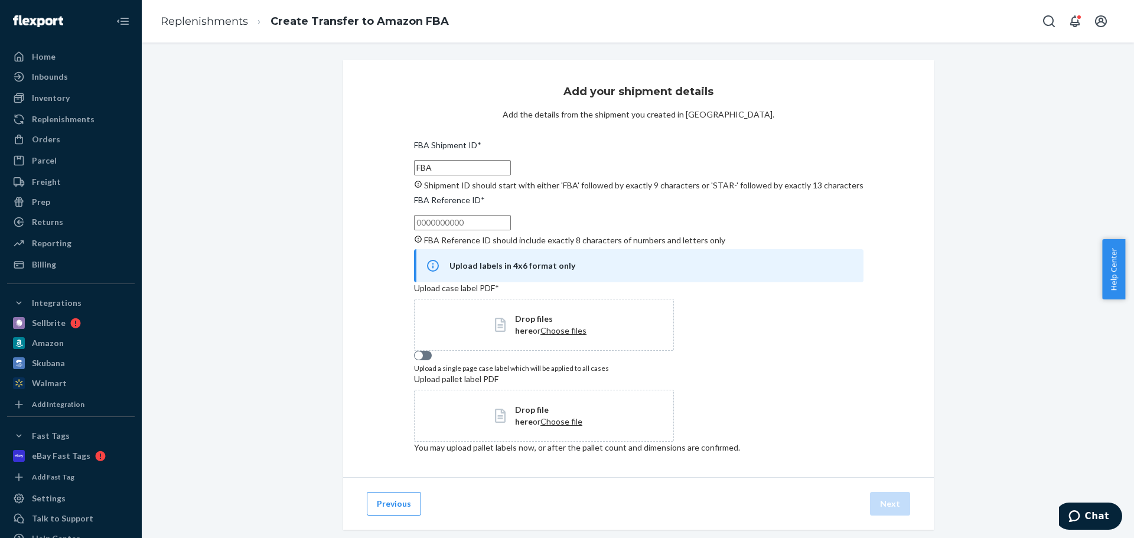
click at [511, 230] on input "FBA Reference ID * FBA Reference ID should include exactly 8 characters of numb…" at bounding box center [462, 222] width 97 height 15
paste input "1S8TUACG"
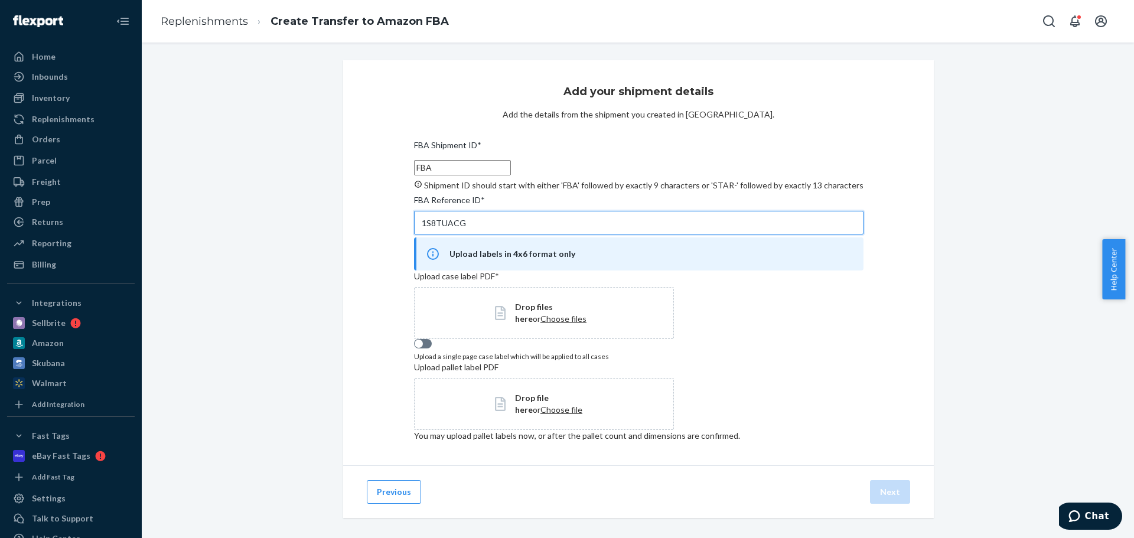
type input "1S8TUACG"
click at [511, 169] on input "FBA" at bounding box center [462, 167] width 97 height 15
paste input "191PM8WPS"
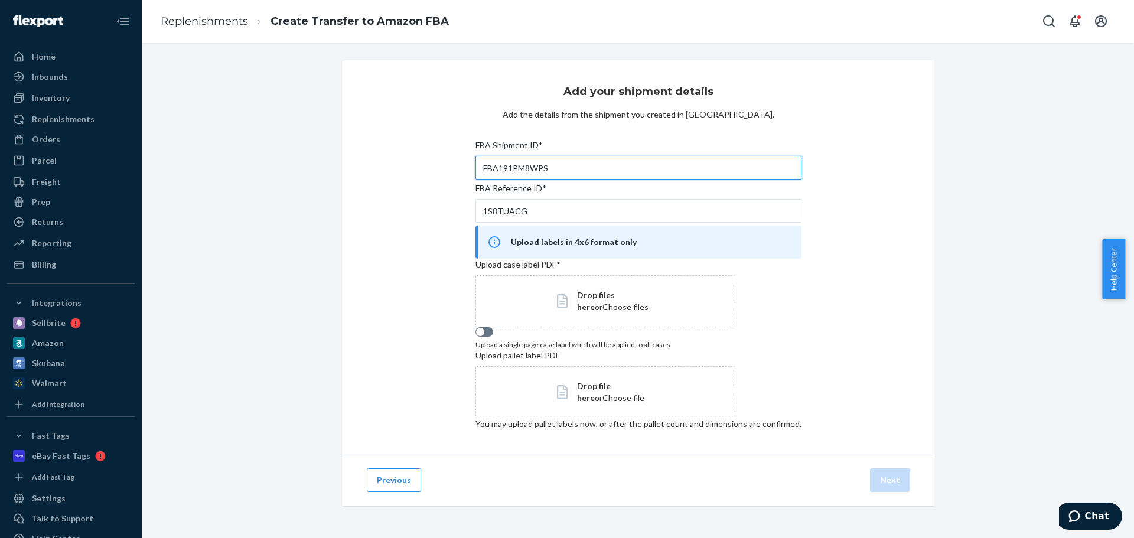
type input "FBA191PM8WPS"
click at [700, 194] on div "FBA Reference ID *" at bounding box center [638, 190] width 326 height 17
click at [700, 199] on input "1S8TUACG" at bounding box center [638, 211] width 326 height 24
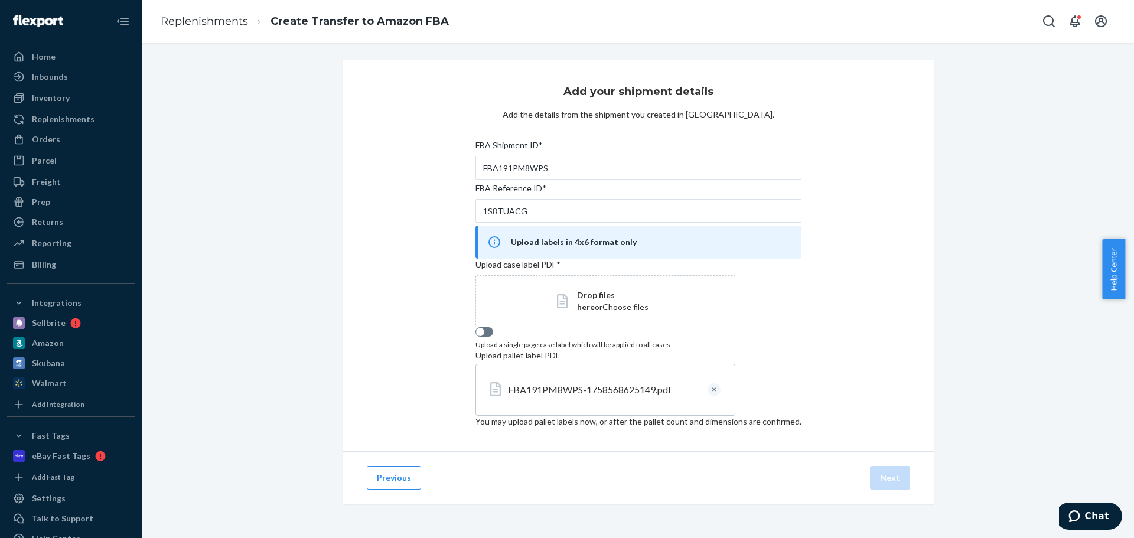
click at [822, 379] on div "Add your shipment details Add the details from the shipment you created in Sell…" at bounding box center [638, 255] width 590 height 391
click at [889, 483] on button "Next" at bounding box center [890, 476] width 40 height 24
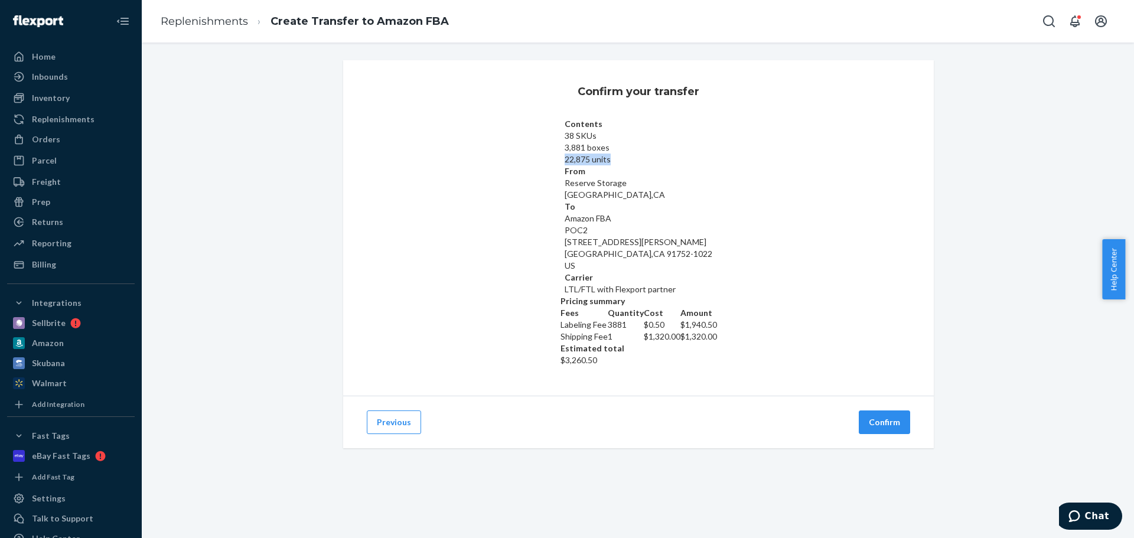
drag, startPoint x: 402, startPoint y: 165, endPoint x: 471, endPoint y: 170, distance: 69.2
click at [471, 170] on div "Confirm your transfer Contents 38 SKUs 3,881 boxes 22,875 units From Reserve St…" at bounding box center [638, 227] width 590 height 335
click at [657, 425] on div "Confirm your transfer Contents 38 SKUs 3,881 boxes 22,875 units From Reserve St…" at bounding box center [637, 268] width 589 height 416
click at [883, 410] on button "Confirm" at bounding box center [884, 422] width 51 height 24
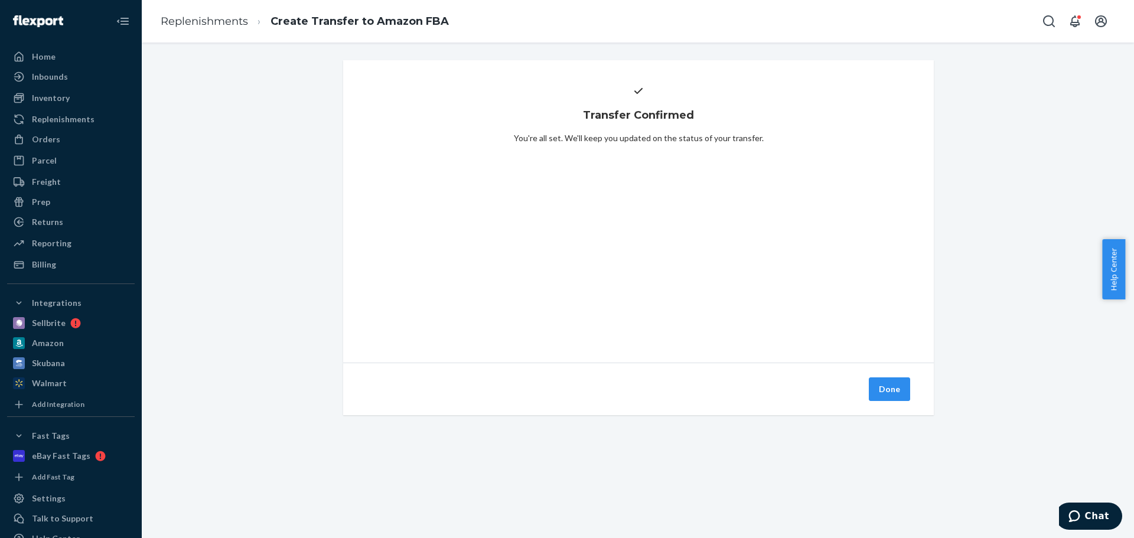
click at [906, 386] on div "Done" at bounding box center [889, 389] width 46 height 24
click at [902, 389] on button "Done" at bounding box center [889, 389] width 41 height 24
